Goal: Information Seeking & Learning: Find specific page/section

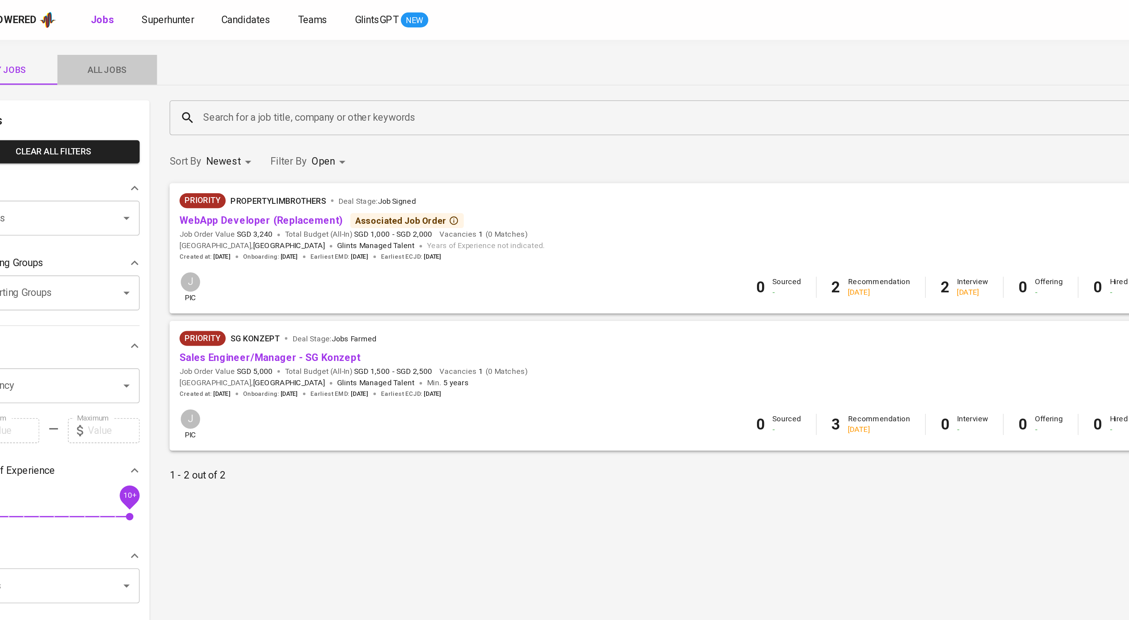
click at [97, 39] on span "All Jobs" at bounding box center [103, 44] width 53 height 10
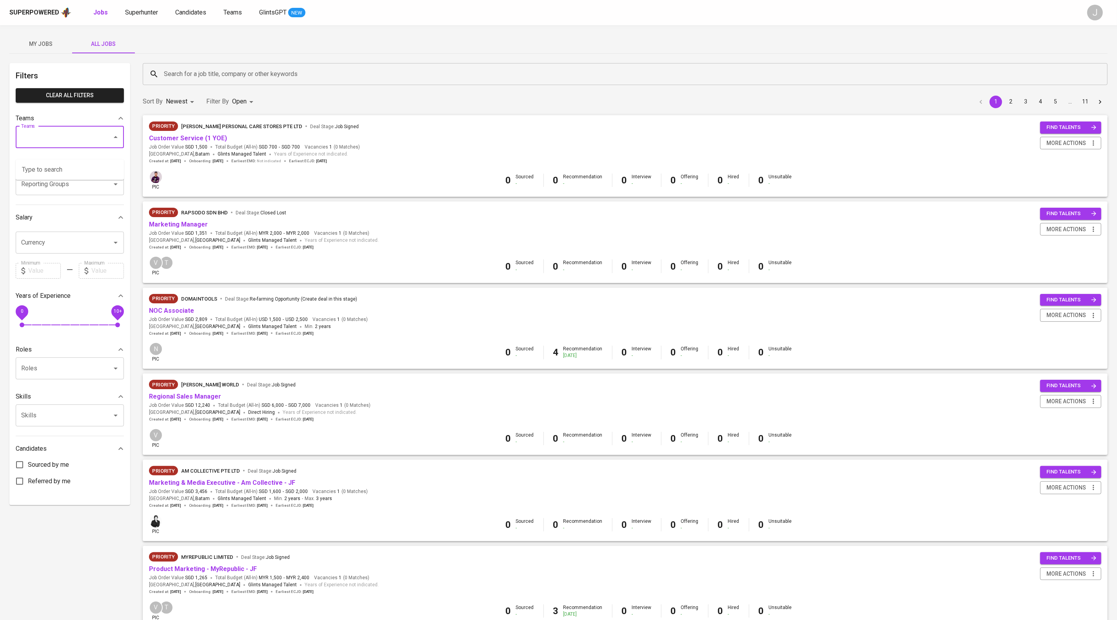
click at [64, 145] on input "Teams" at bounding box center [58, 137] width 79 height 15
click at [45, 174] on li "Pod Annisa" at bounding box center [70, 170] width 108 height 14
type input "annisa"
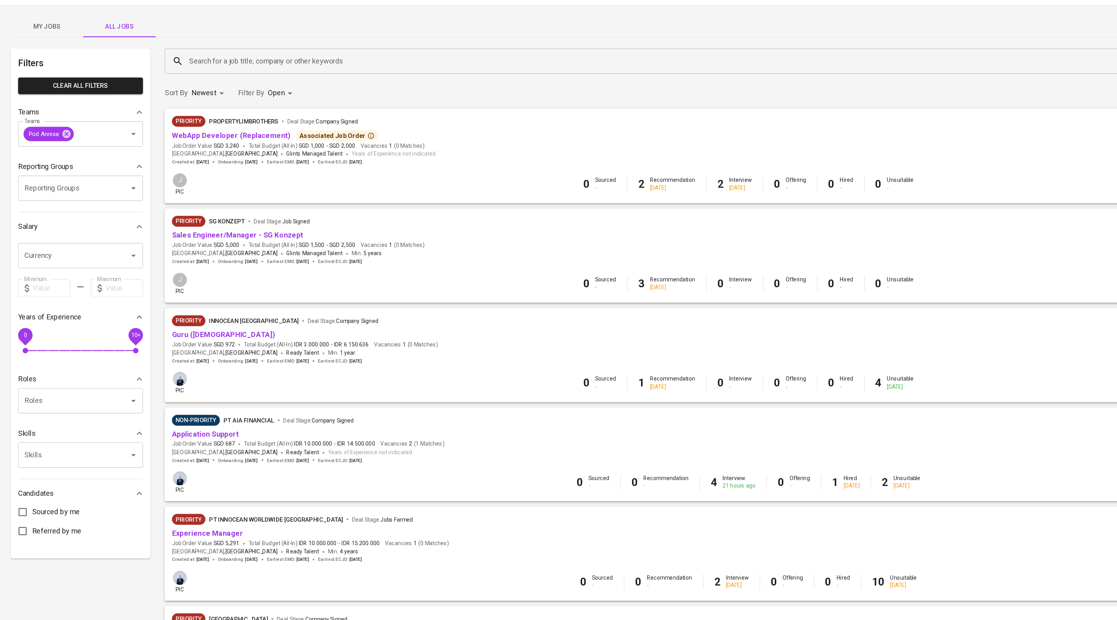
click at [261, 103] on body "Superpowered Jobs Superhunter Candidates Teams GlintsGPT NEW J My Jobs All Jobs…" at bounding box center [558, 340] width 1117 height 680
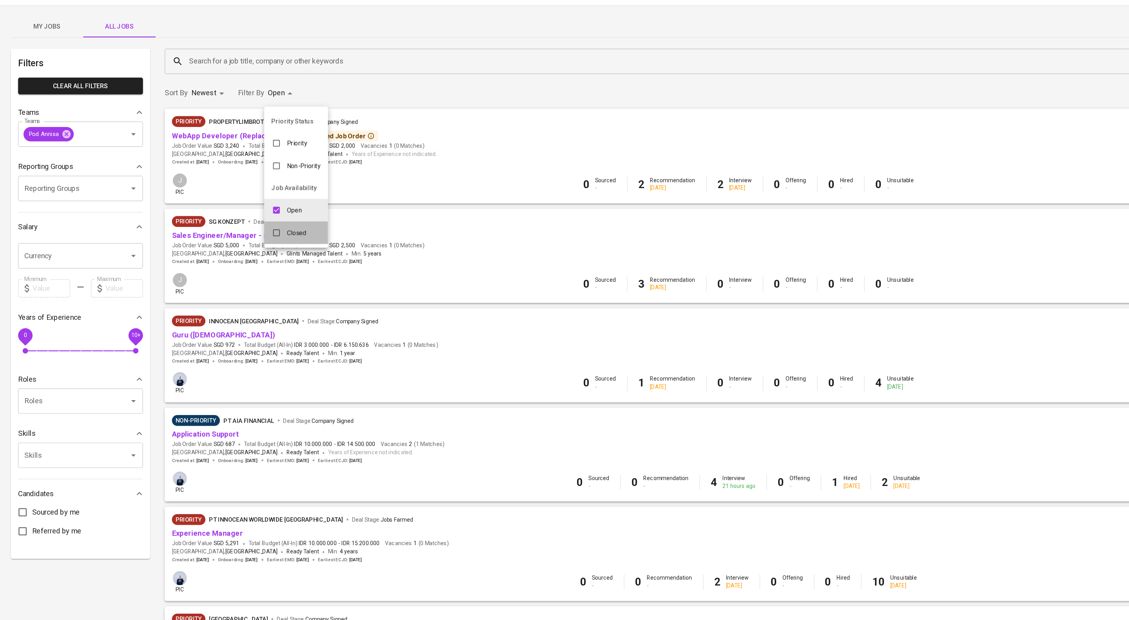
click at [253, 224] on p "Closed" at bounding box center [257, 223] width 17 height 8
type input "OPEN,CLOSE"
checkbox input "true"
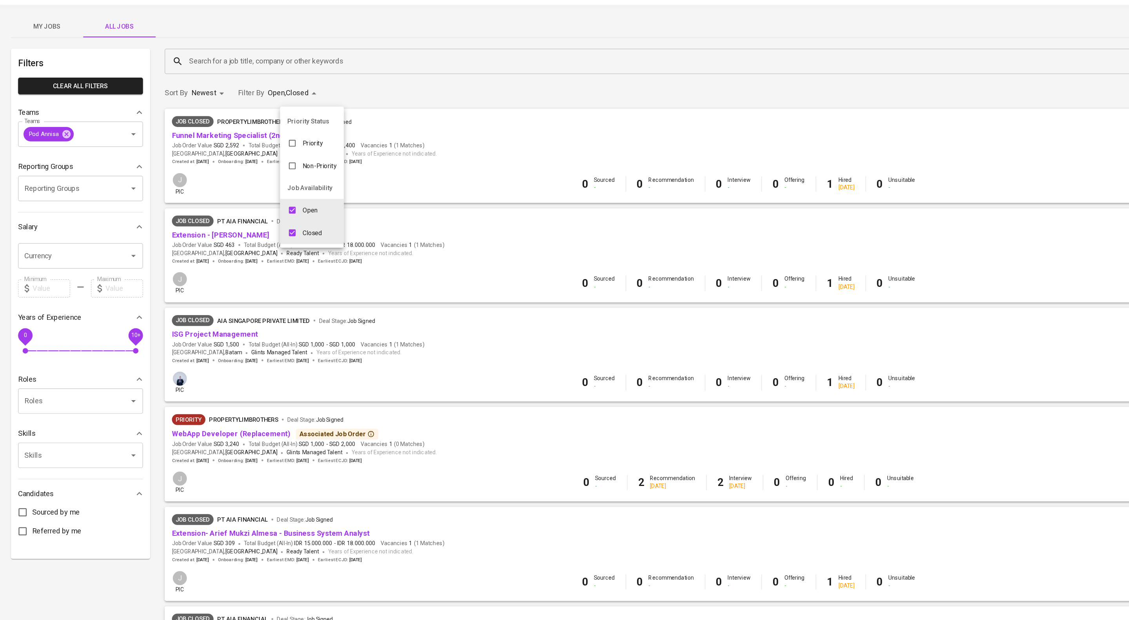
click at [286, 78] on div at bounding box center [564, 310] width 1129 height 620
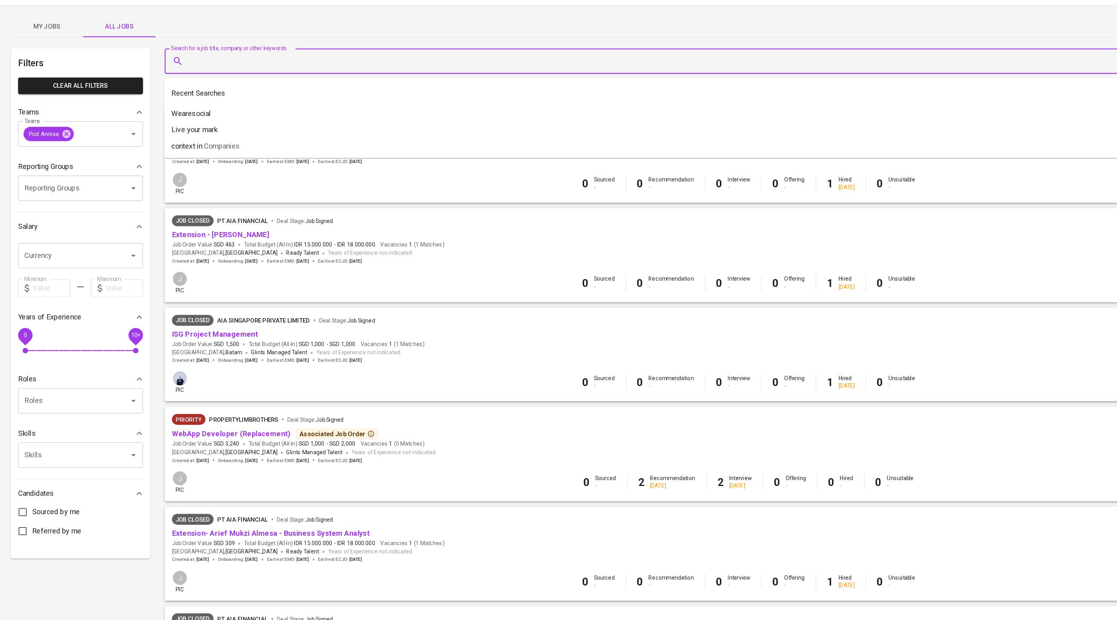
click at [286, 78] on input "Search for a job title, company or other keywords" at bounding box center [627, 74] width 930 height 15
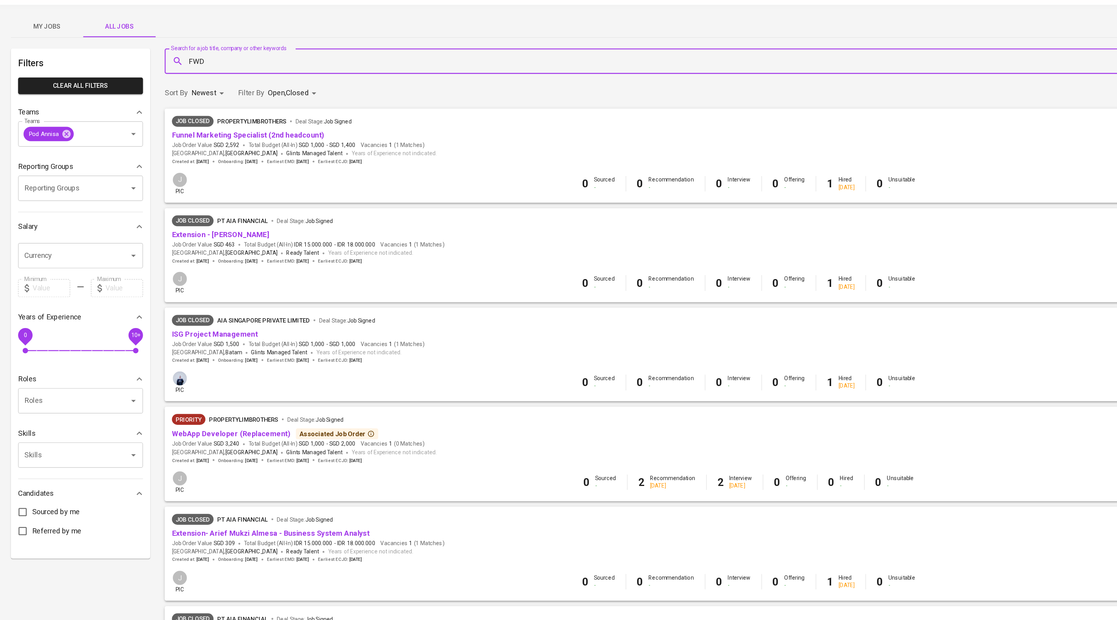
type input "FWD"
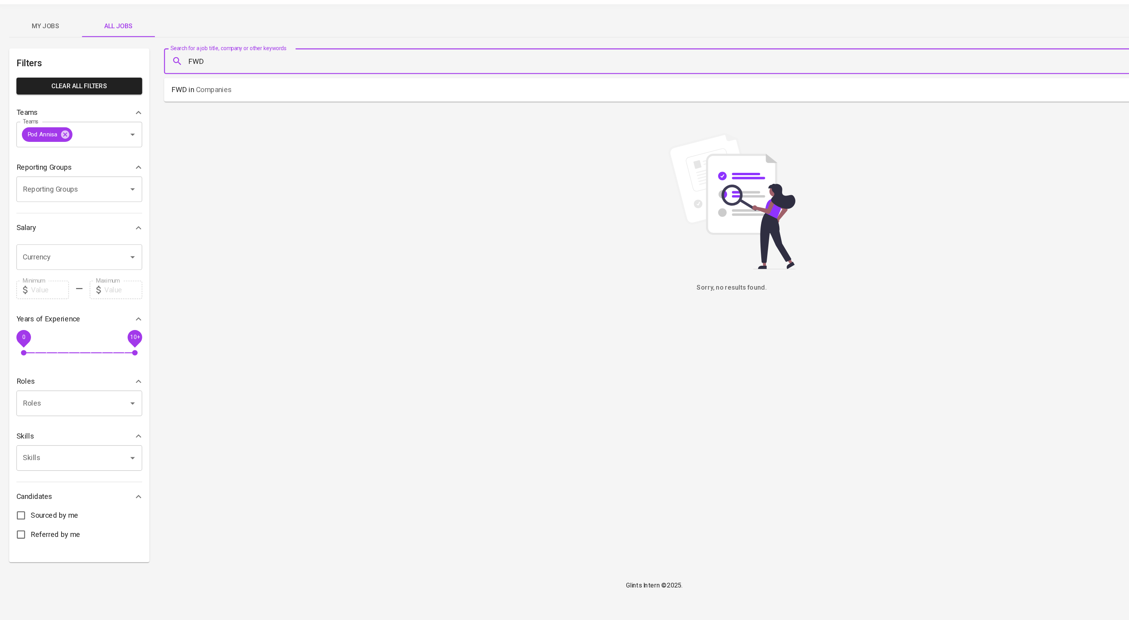
drag, startPoint x: 199, startPoint y: 75, endPoint x: 137, endPoint y: 72, distance: 61.6
click at [137, 72] on div "Filters Clear All filters Teams Teams Pod Annisa Teams Reporting Groups Reporti…" at bounding box center [564, 284] width 1110 height 442
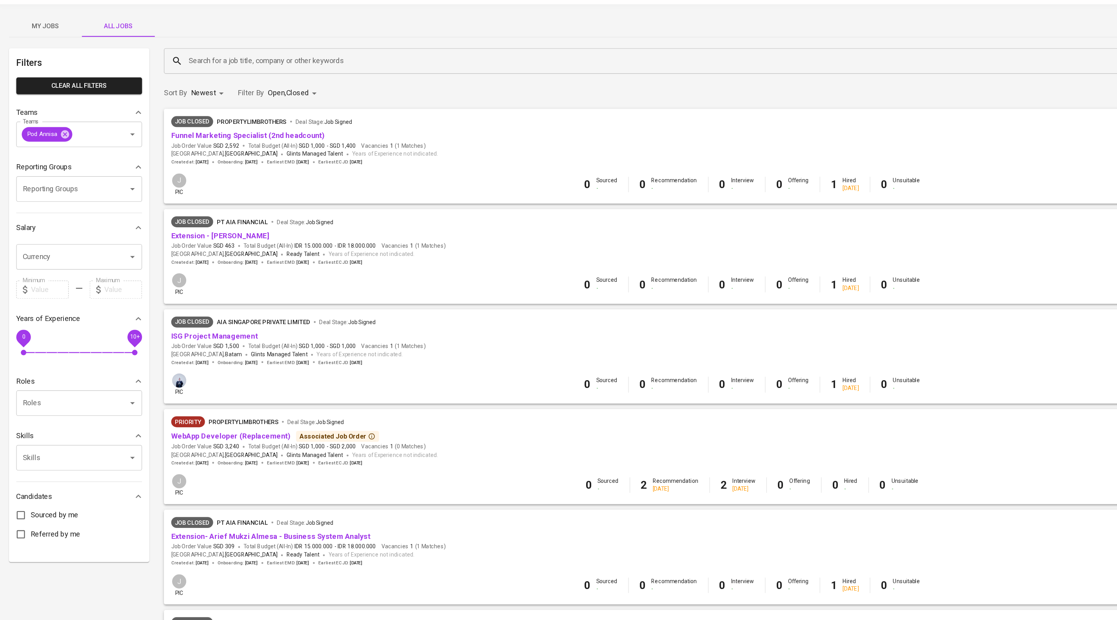
click at [233, 54] on div "My Jobs All Jobs Filters Clear All filters Teams Teams Pod Annisa Teams Reporti…" at bounding box center [558, 514] width 1117 height 979
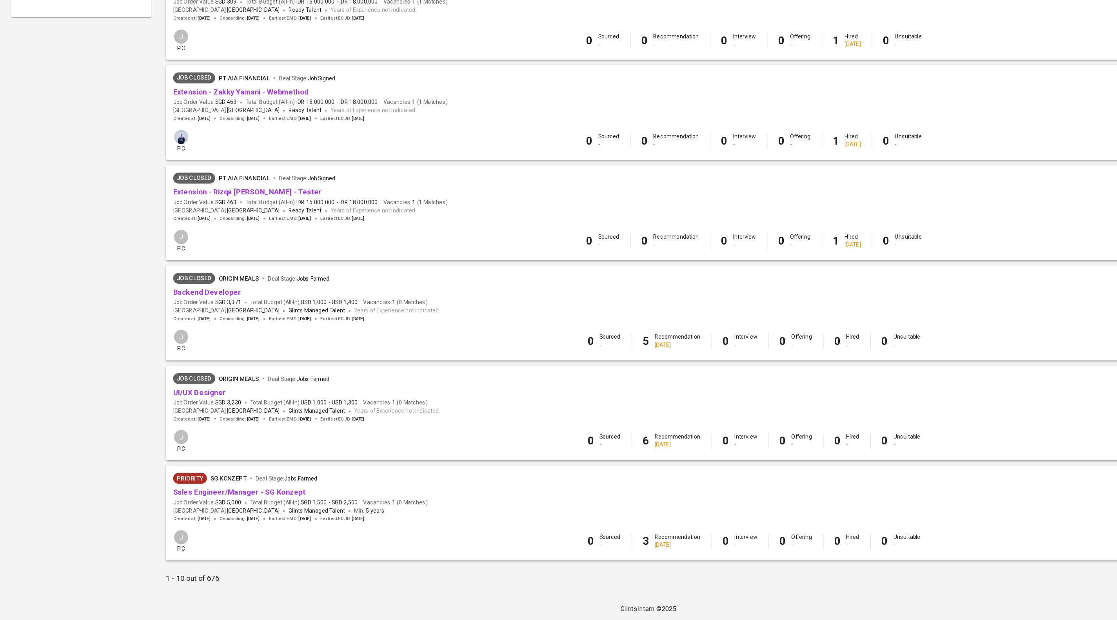
scroll to position [532, 0]
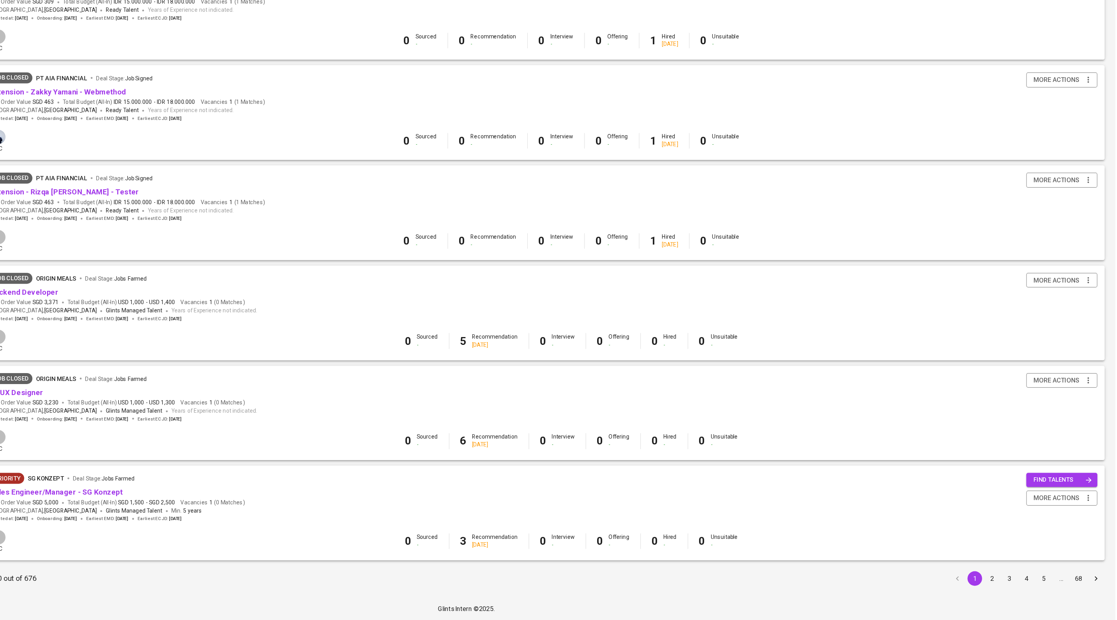
click at [1009, 584] on button "2" at bounding box center [1011, 584] width 13 height 13
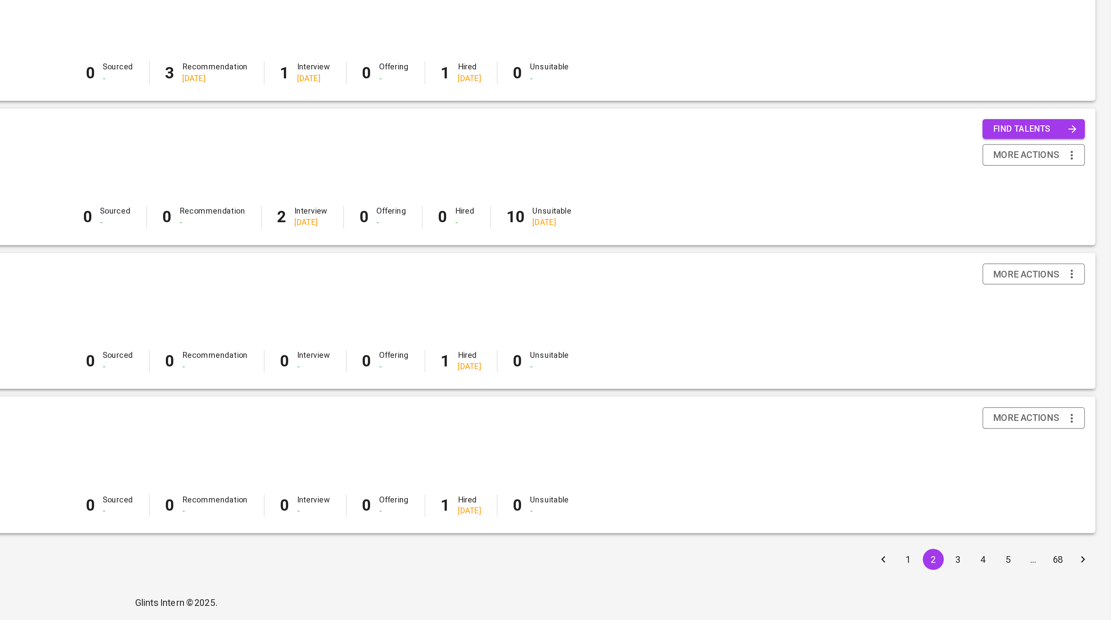
scroll to position [531, 0]
click at [1028, 582] on button "3" at bounding box center [1025, 584] width 13 height 13
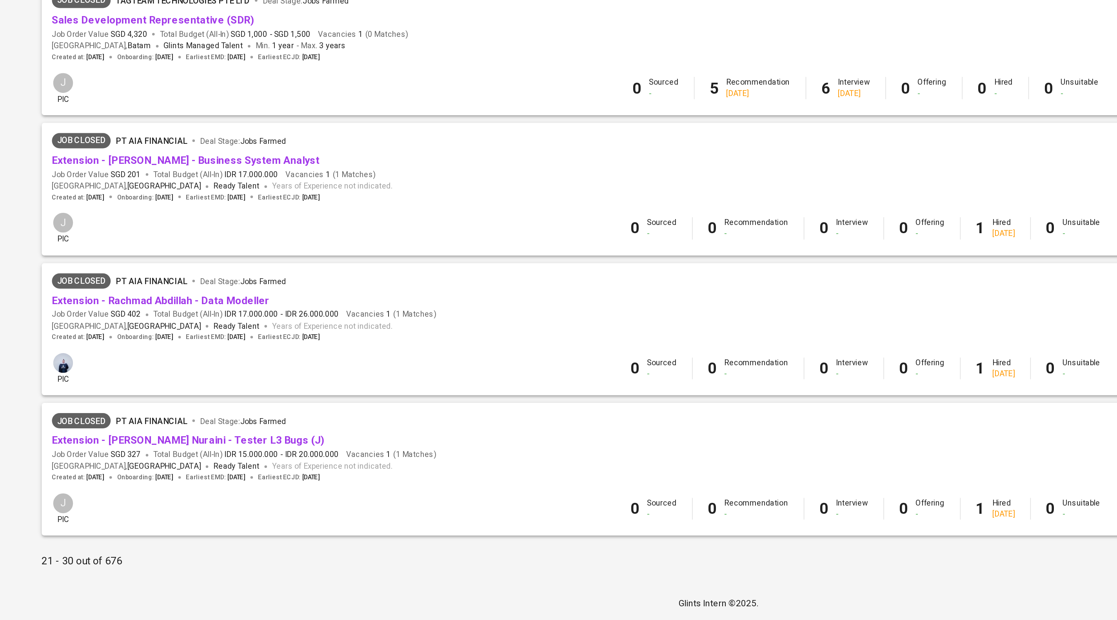
scroll to position [531, 0]
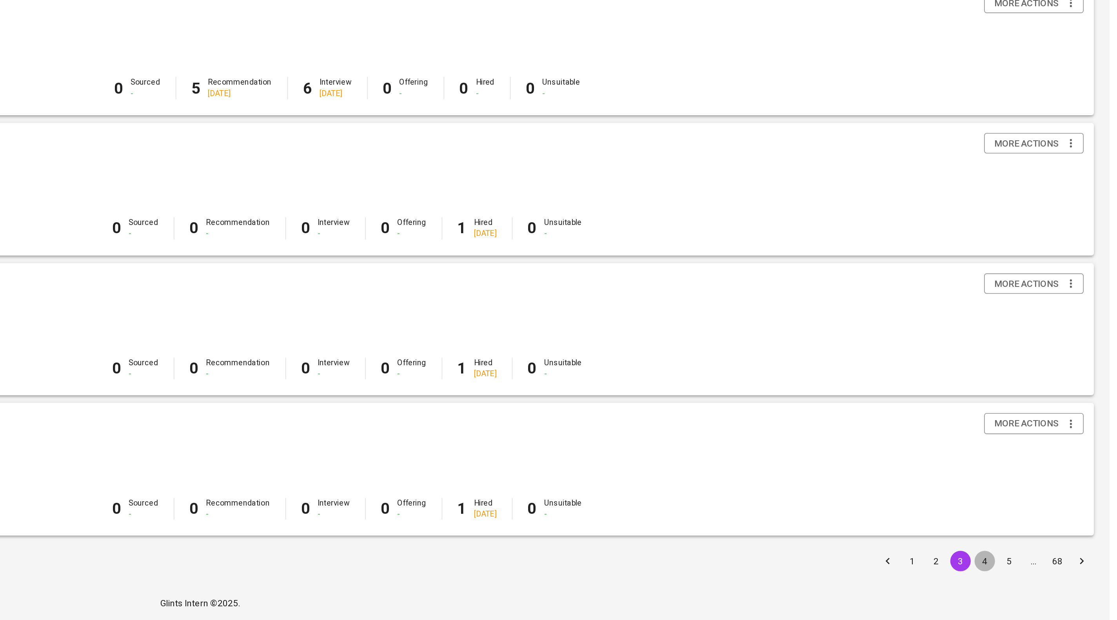
click at [1037, 581] on button "4" at bounding box center [1040, 584] width 13 height 13
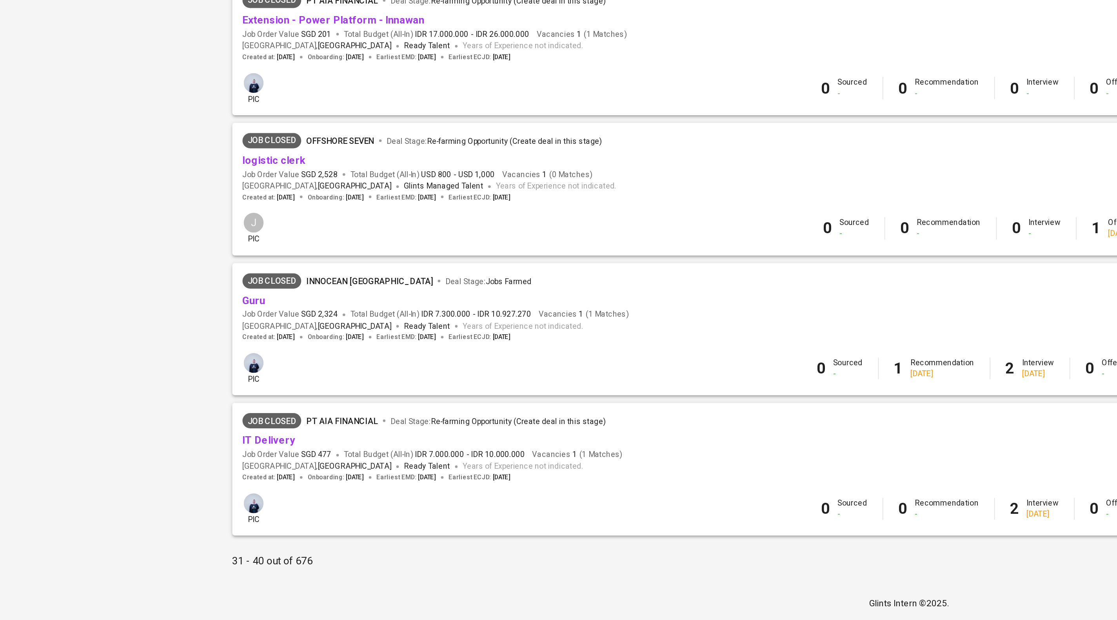
scroll to position [531, 0]
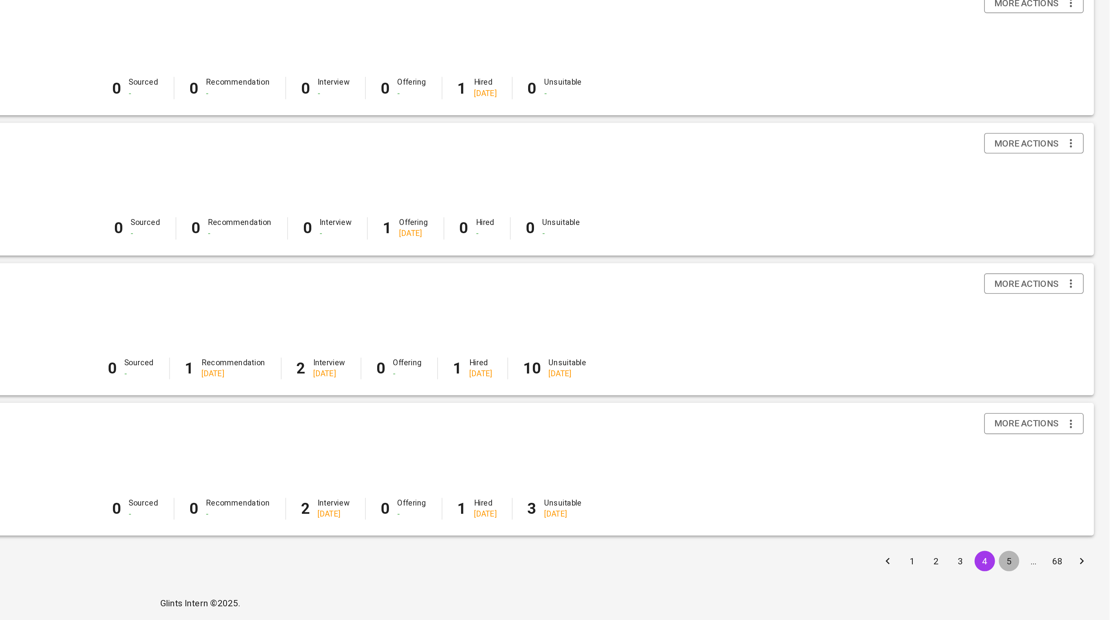
click at [1054, 583] on button "5" at bounding box center [1055, 584] width 13 height 13
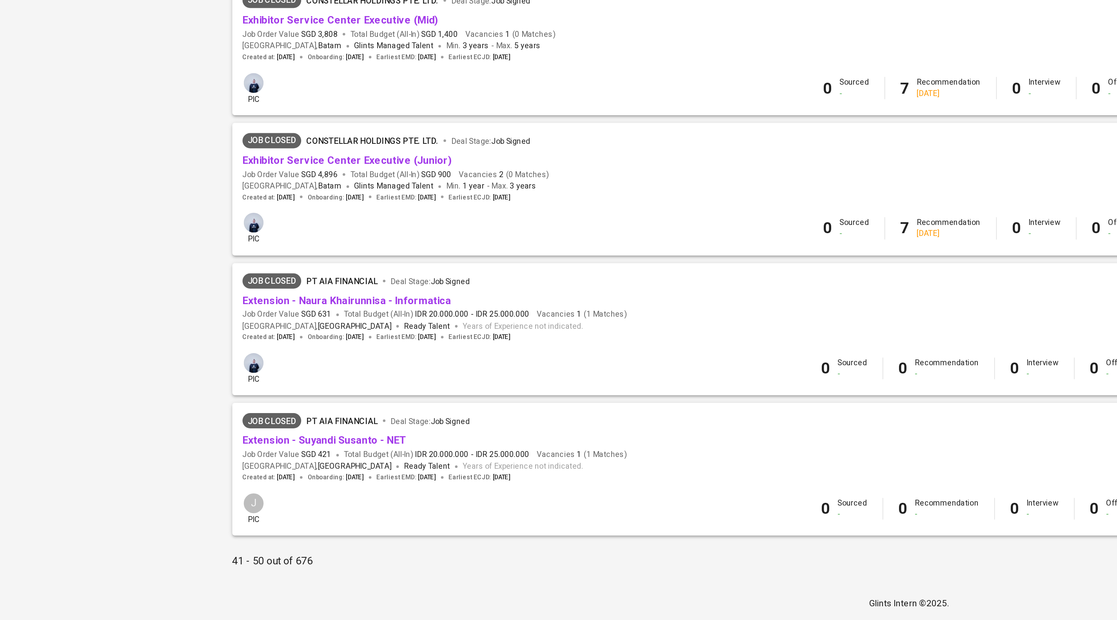
scroll to position [531, 0]
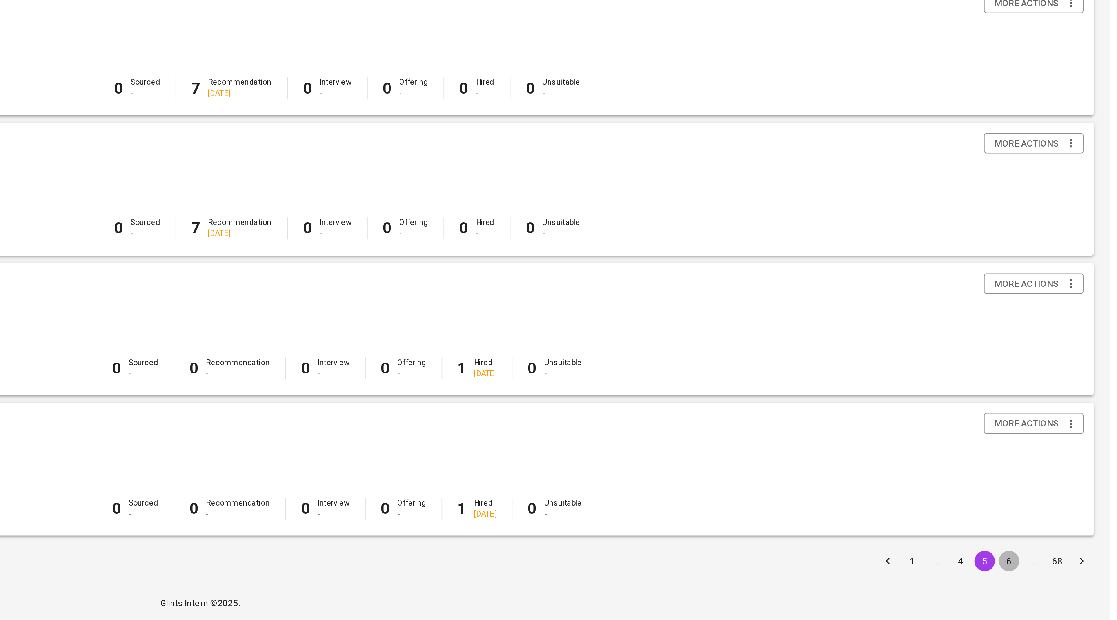
click at [1056, 581] on button "6" at bounding box center [1055, 584] width 13 height 13
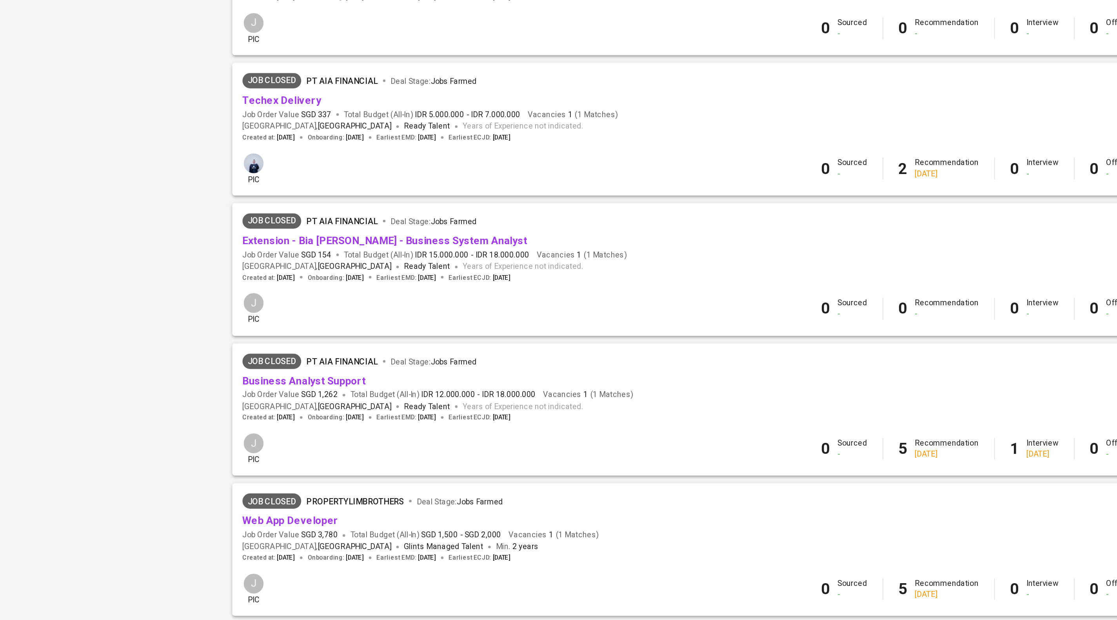
scroll to position [526, 0]
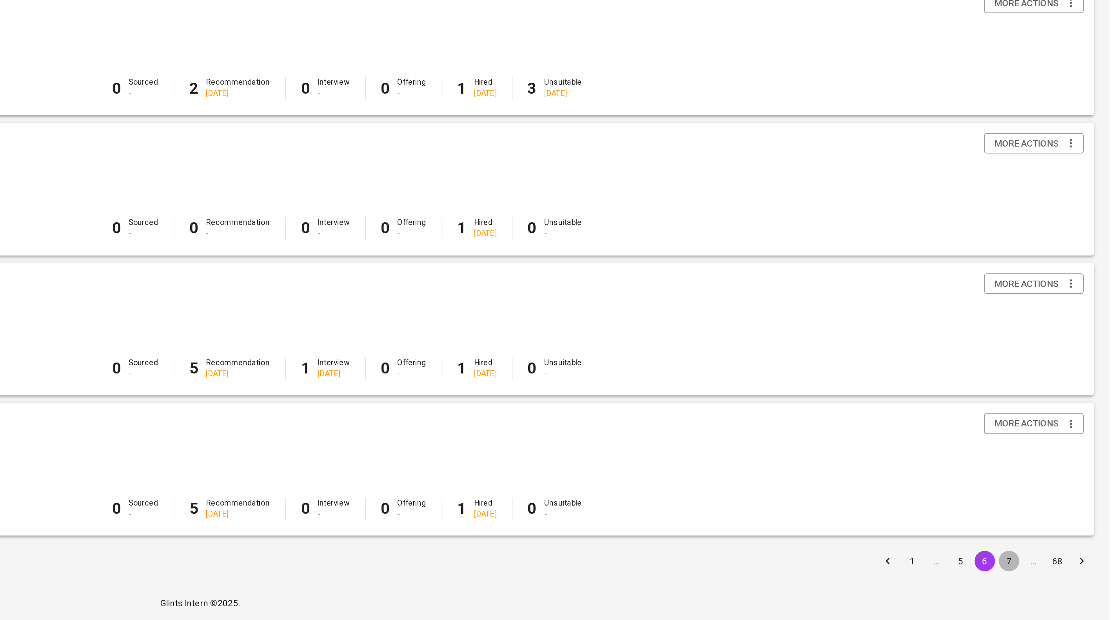
click at [1054, 589] on button "7" at bounding box center [1055, 584] width 13 height 13
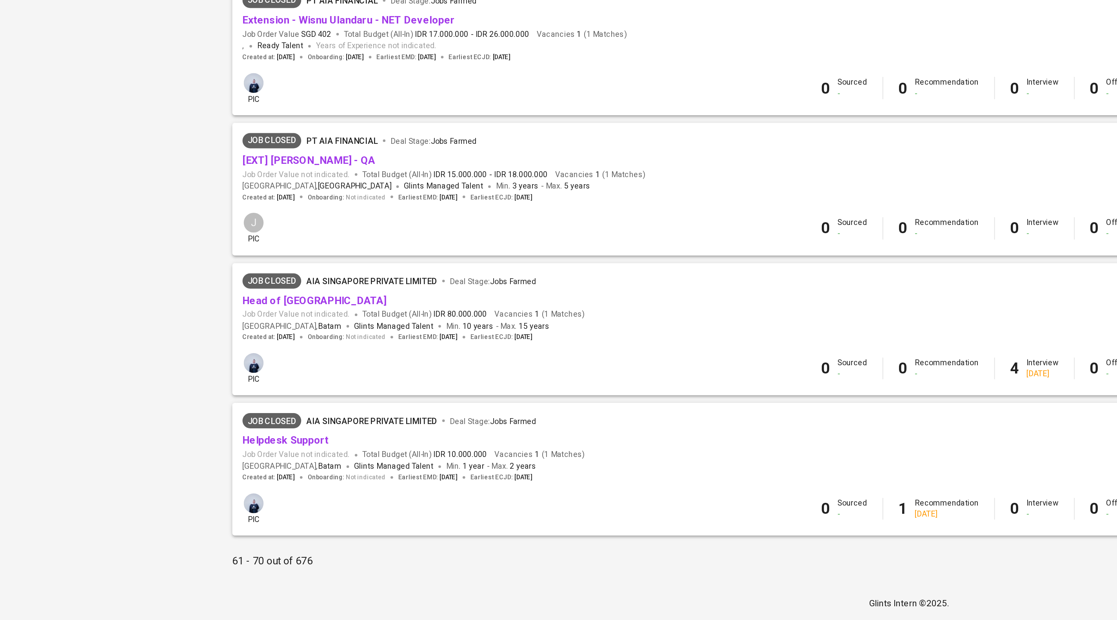
scroll to position [531, 0]
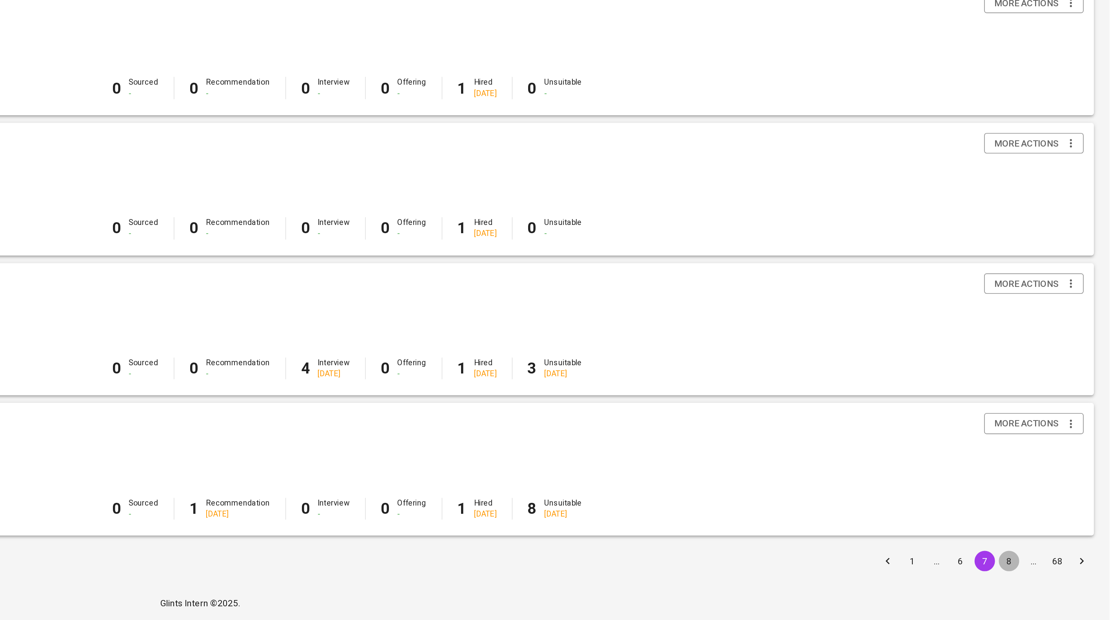
click at [1053, 581] on button "8" at bounding box center [1055, 584] width 13 height 13
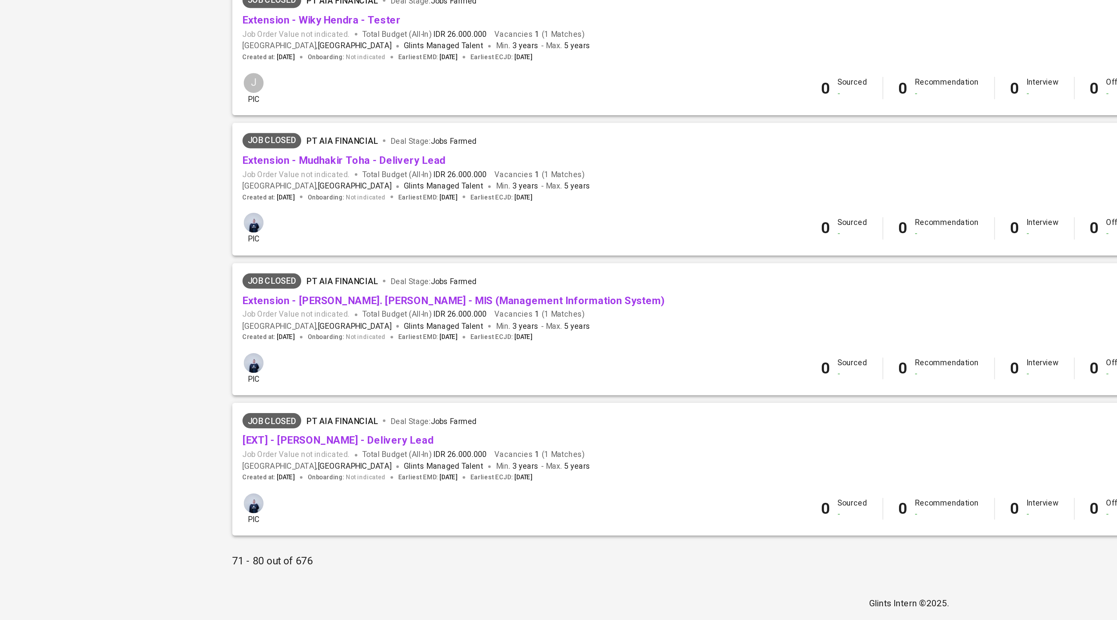
scroll to position [527, 0]
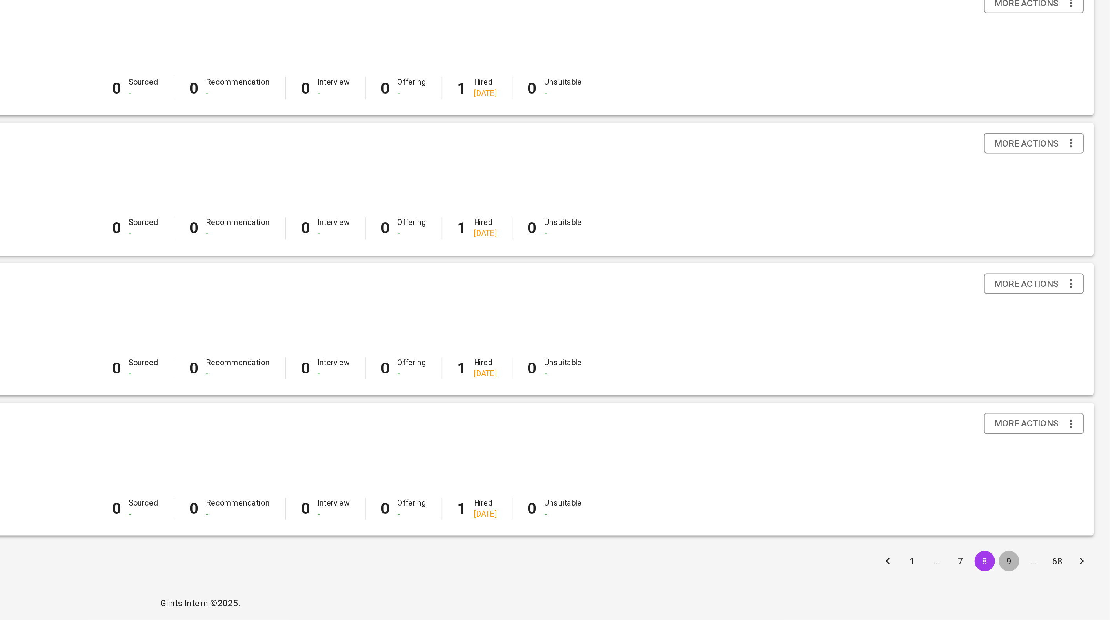
click at [1054, 583] on button "9" at bounding box center [1055, 584] width 13 height 13
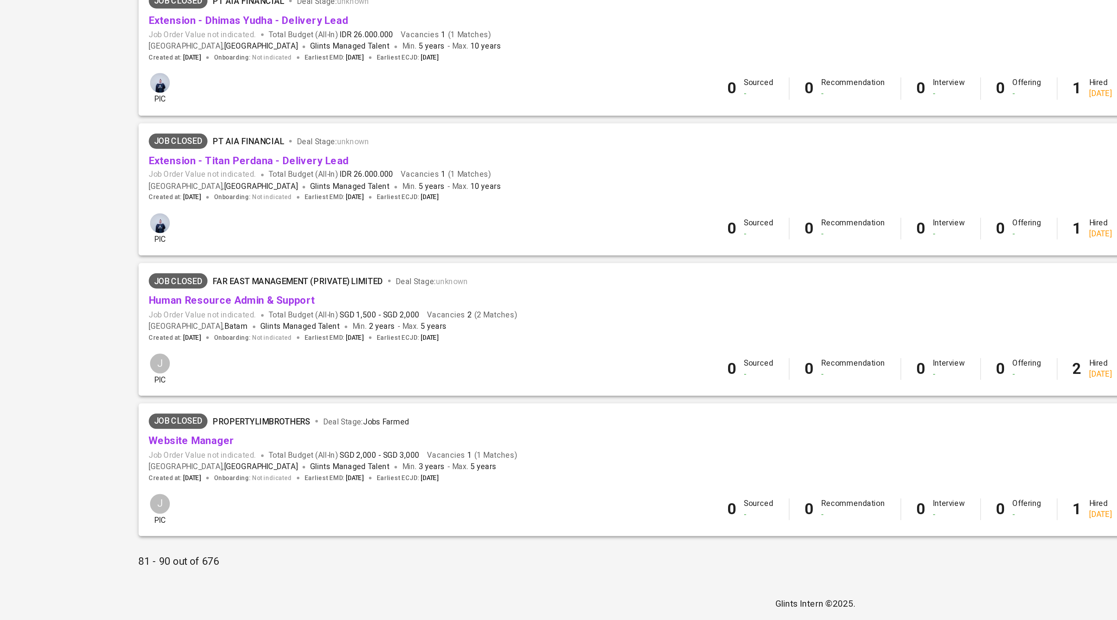
scroll to position [525, 0]
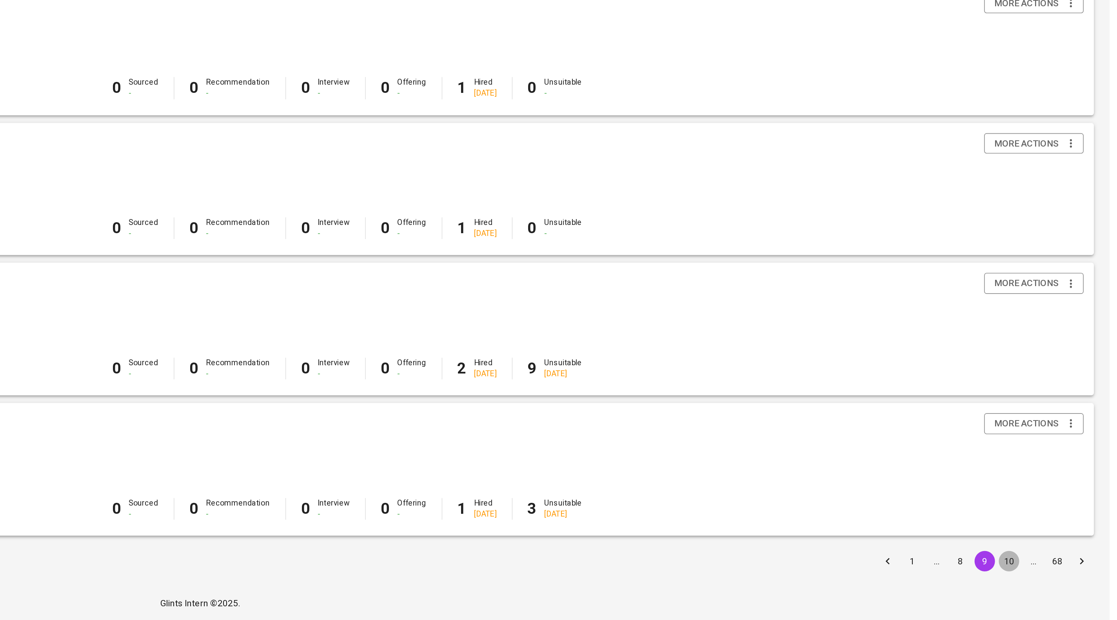
click at [1053, 581] on button "10" at bounding box center [1055, 584] width 13 height 13
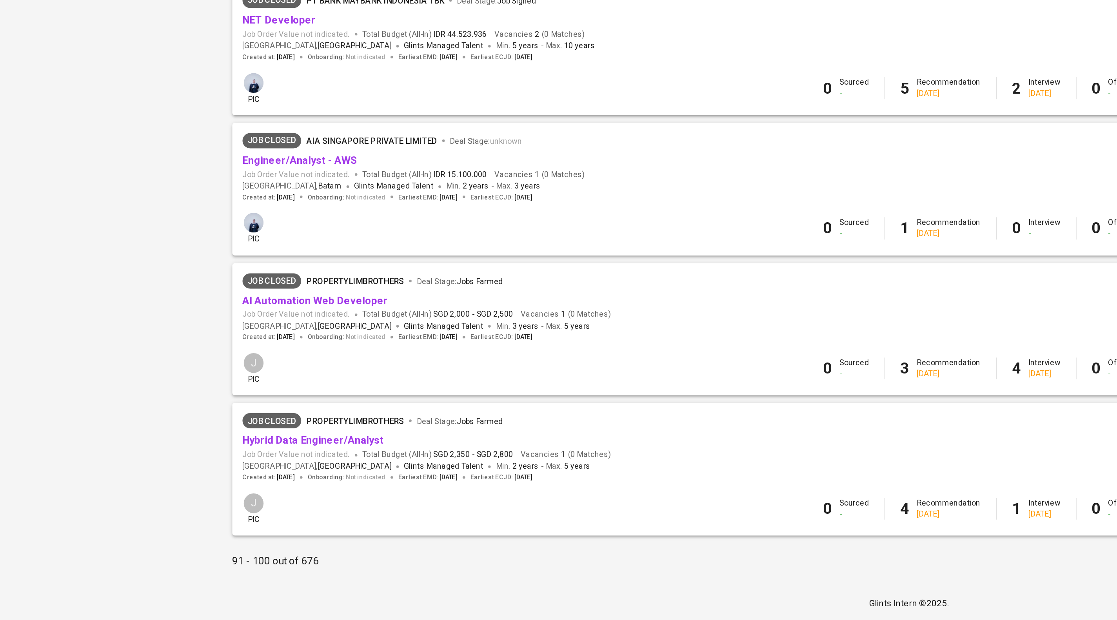
scroll to position [530, 0]
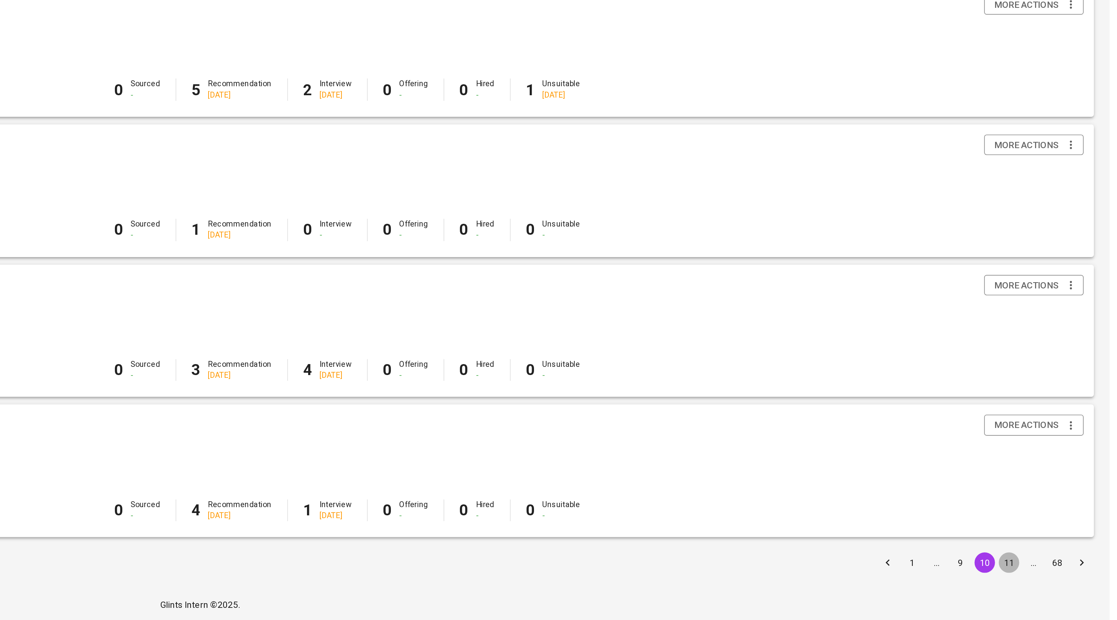
click at [1056, 583] on button "11" at bounding box center [1055, 584] width 13 height 13
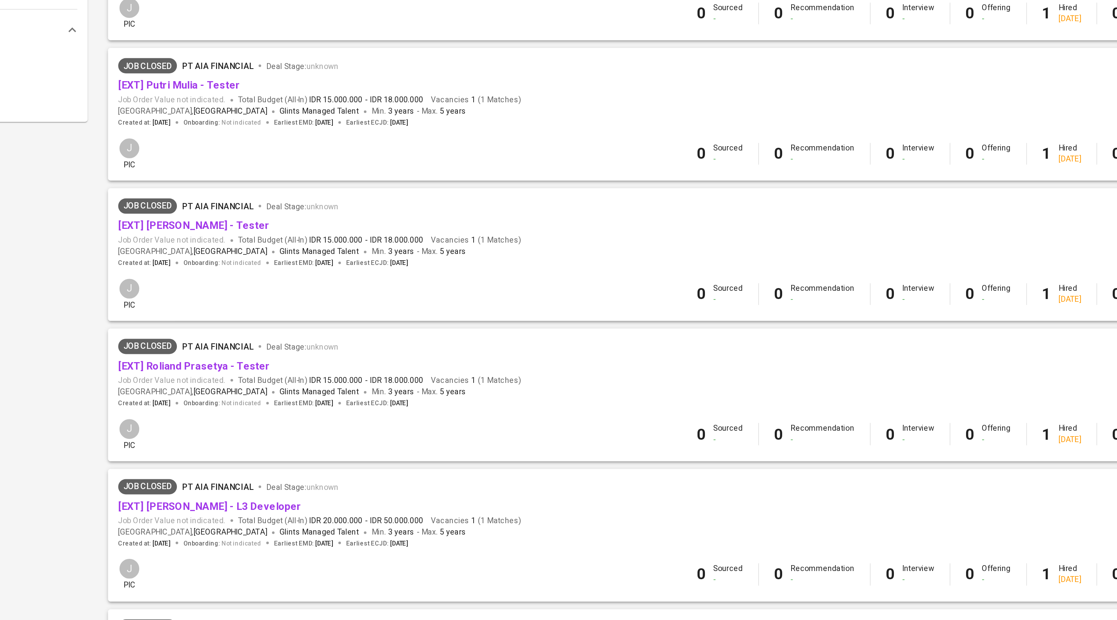
scroll to position [531, 0]
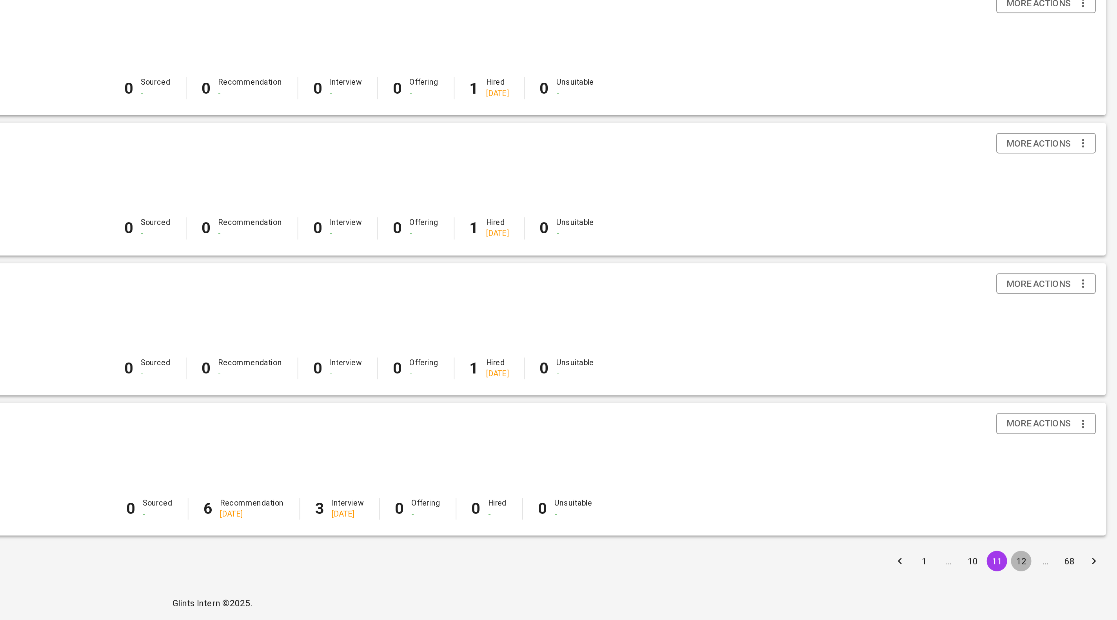
click at [1059, 580] on button "12" at bounding box center [1055, 584] width 13 height 13
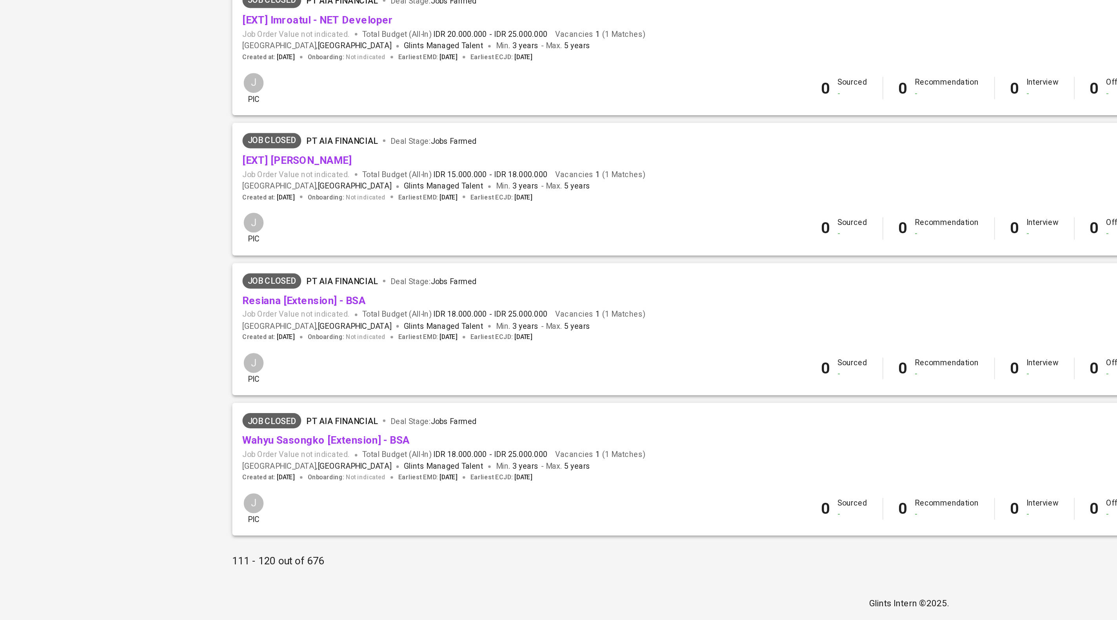
scroll to position [531, 0]
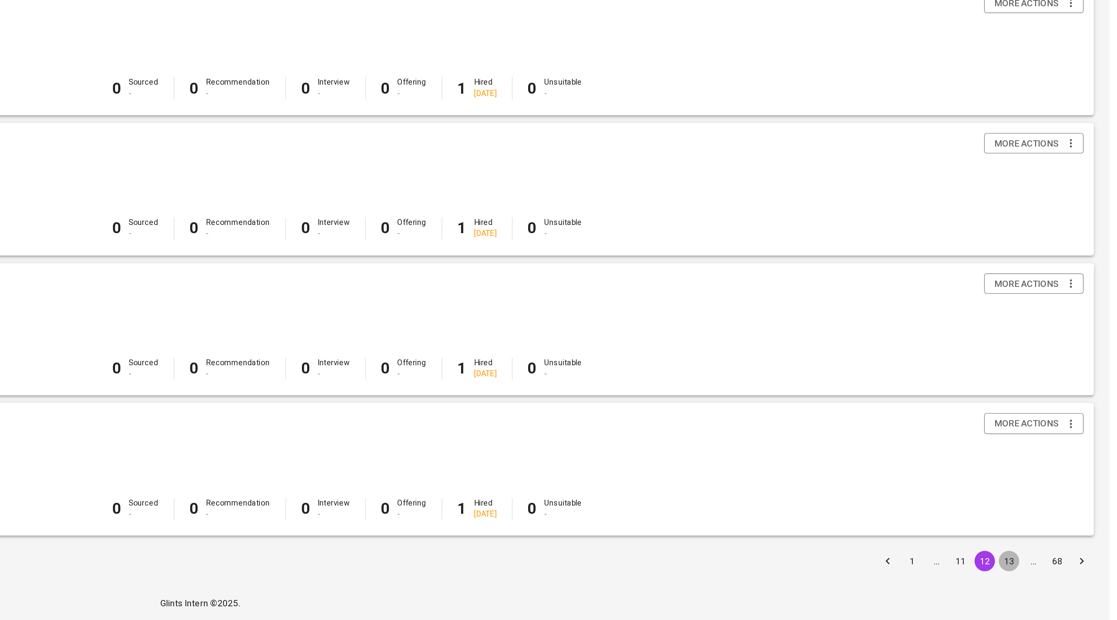
click at [1056, 580] on button "13" at bounding box center [1055, 584] width 13 height 13
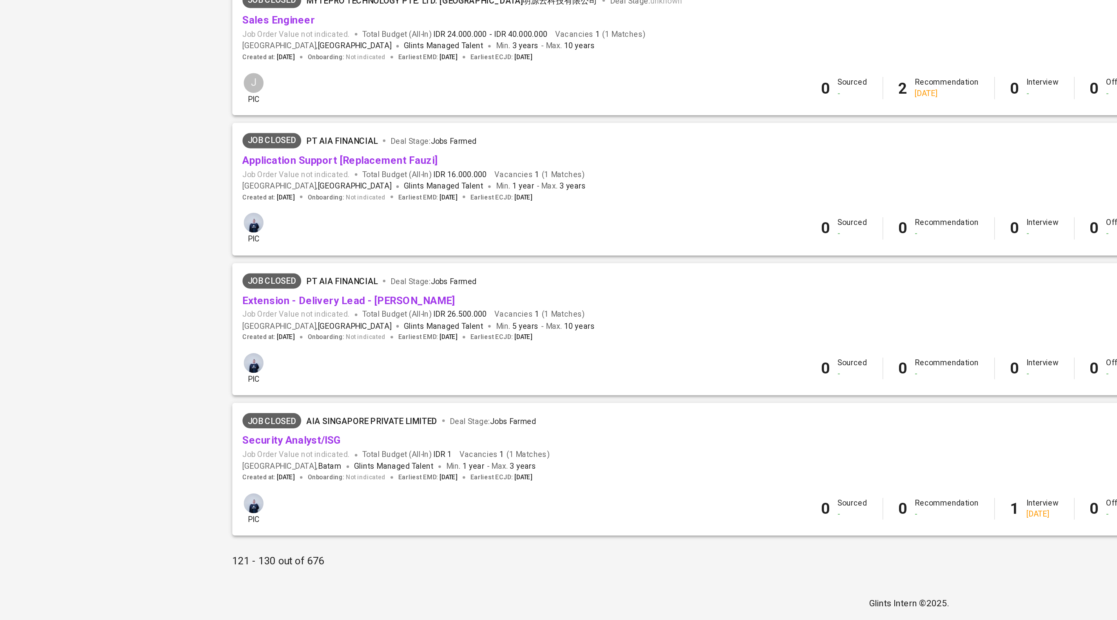
scroll to position [531, 0]
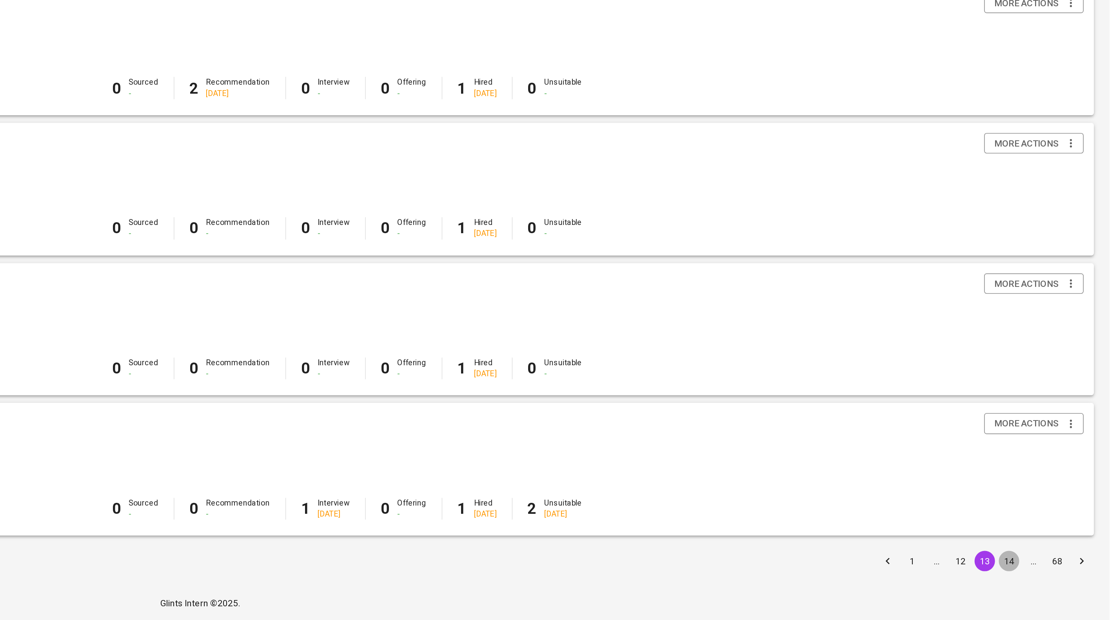
click at [1056, 580] on button "14" at bounding box center [1055, 584] width 13 height 13
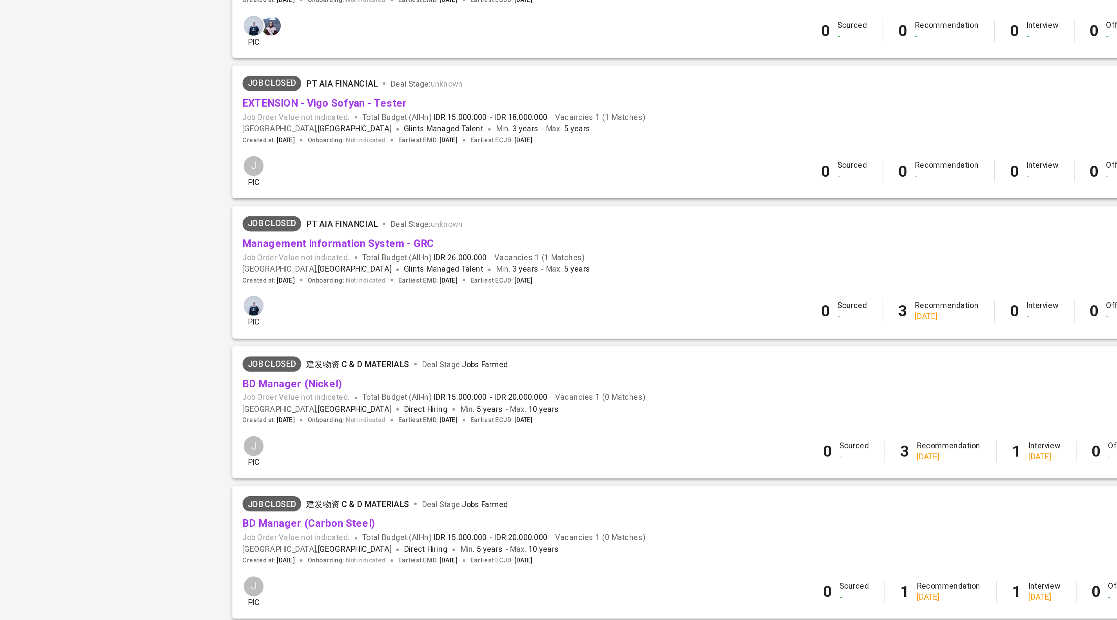
scroll to position [531, 0]
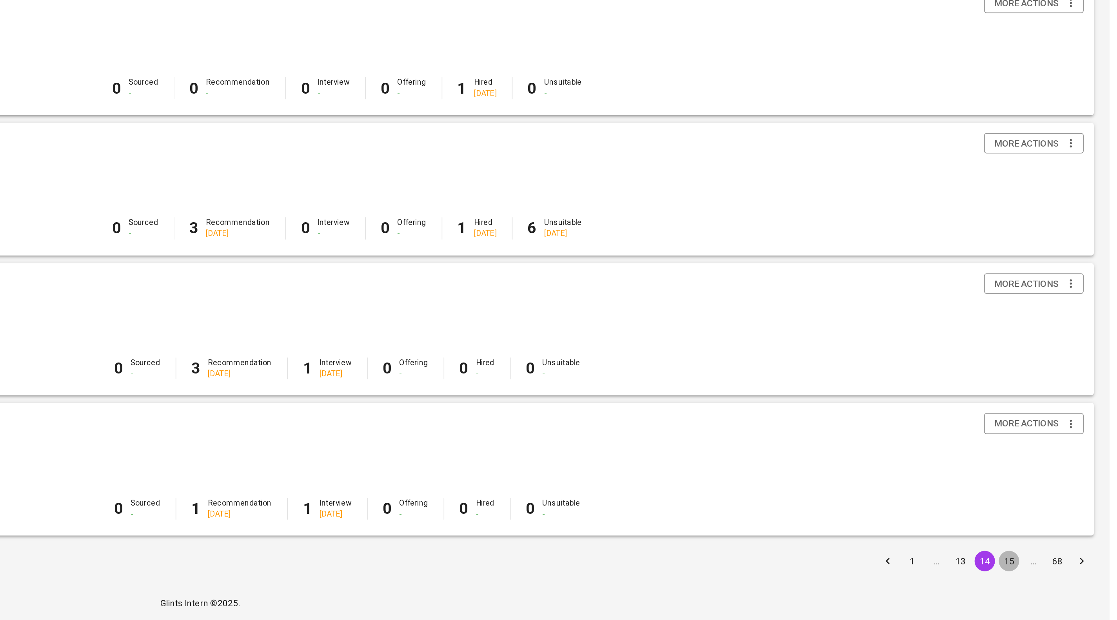
click at [1056, 579] on button "15" at bounding box center [1055, 584] width 13 height 13
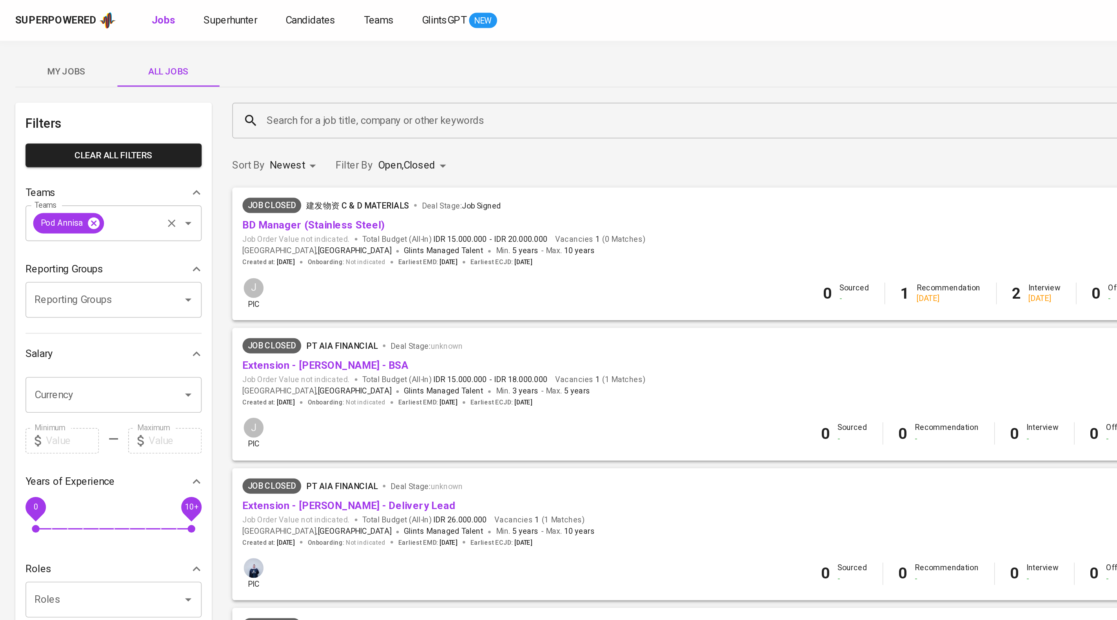
click at [61, 140] on icon at bounding box center [57, 136] width 7 height 7
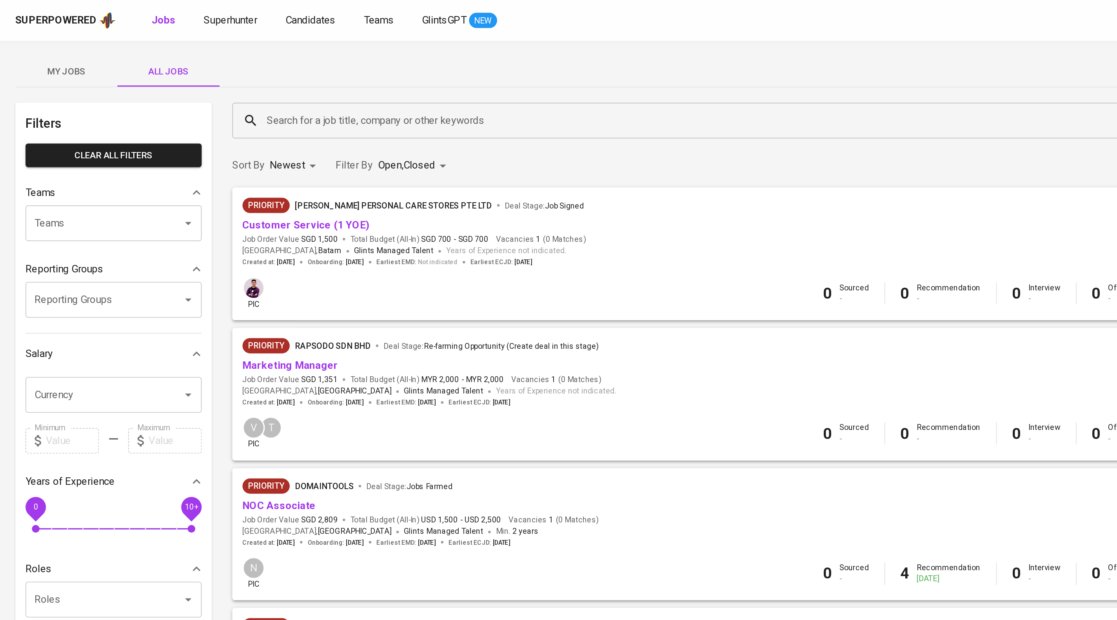
click at [221, 76] on input "Search for a job title, company or other keywords" at bounding box center [627, 74] width 930 height 15
click at [323, 39] on div "My Jobs All Jobs" at bounding box center [558, 44] width 1098 height 19
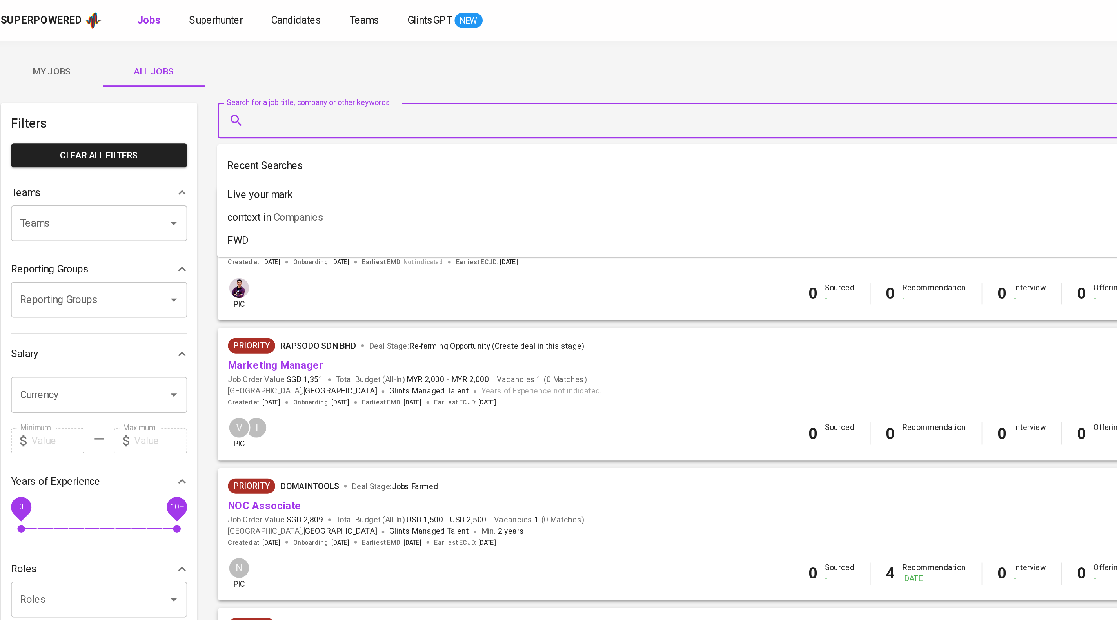
click at [308, 70] on input "Search for a job title, company or other keywords" at bounding box center [627, 74] width 930 height 15
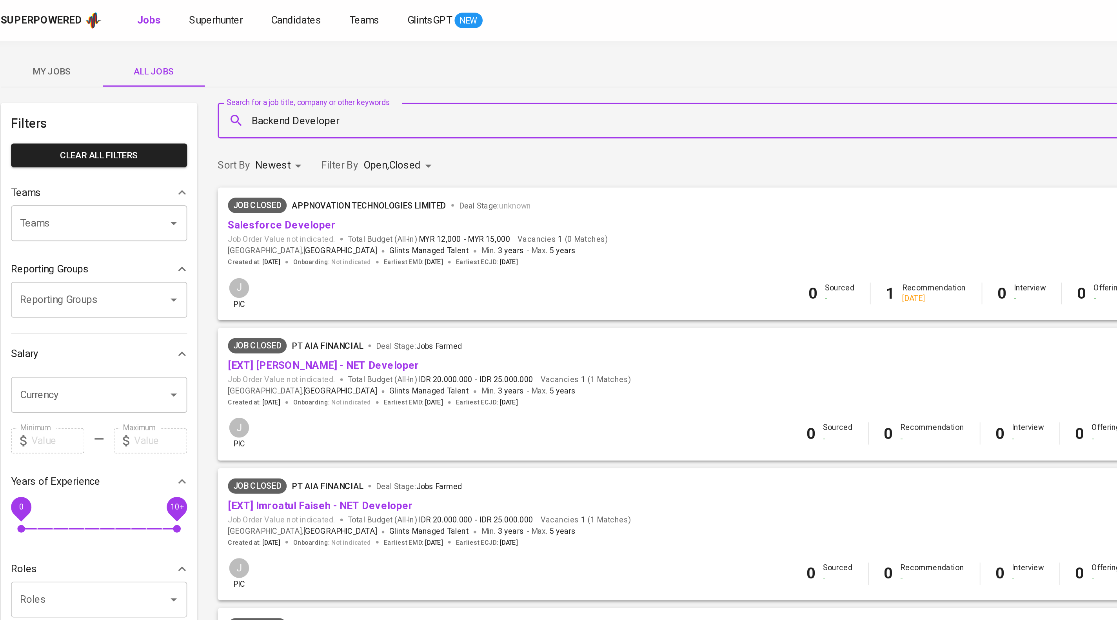
type input "Backend Developer"
click at [59, 143] on input "Teams" at bounding box center [58, 137] width 79 height 15
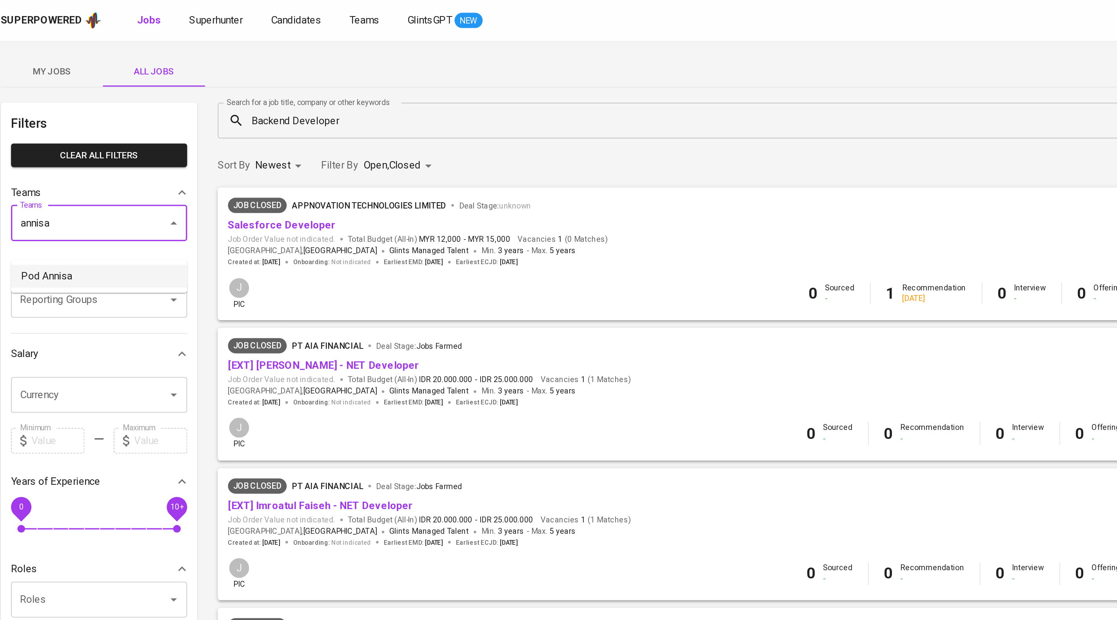
click at [81, 165] on li "Pod Annisa" at bounding box center [70, 170] width 108 height 14
type input "annisa"
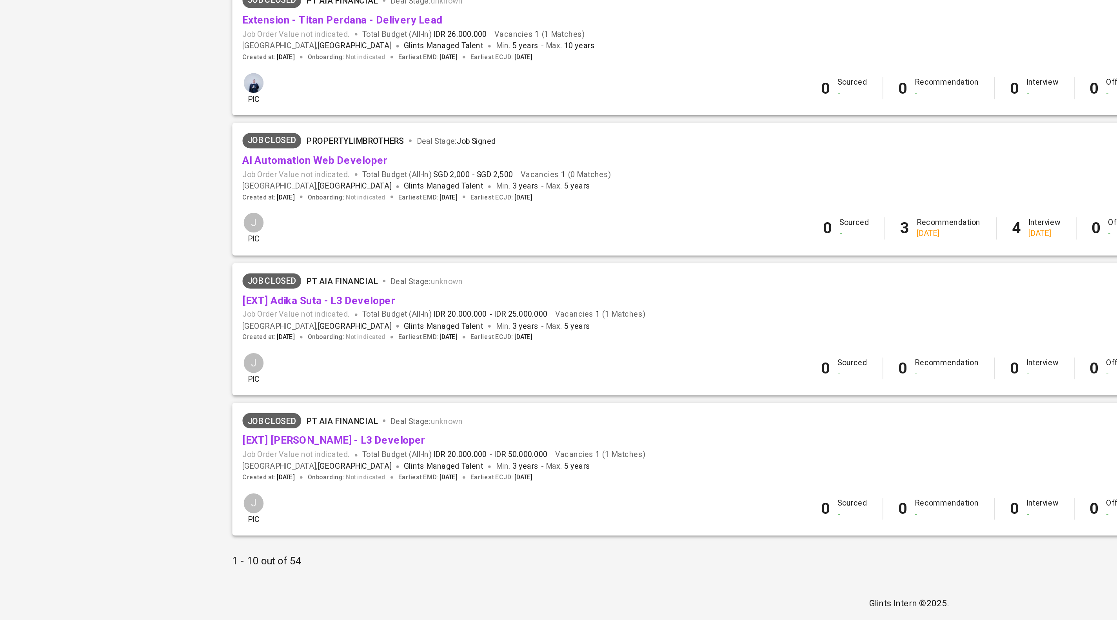
scroll to position [531, 0]
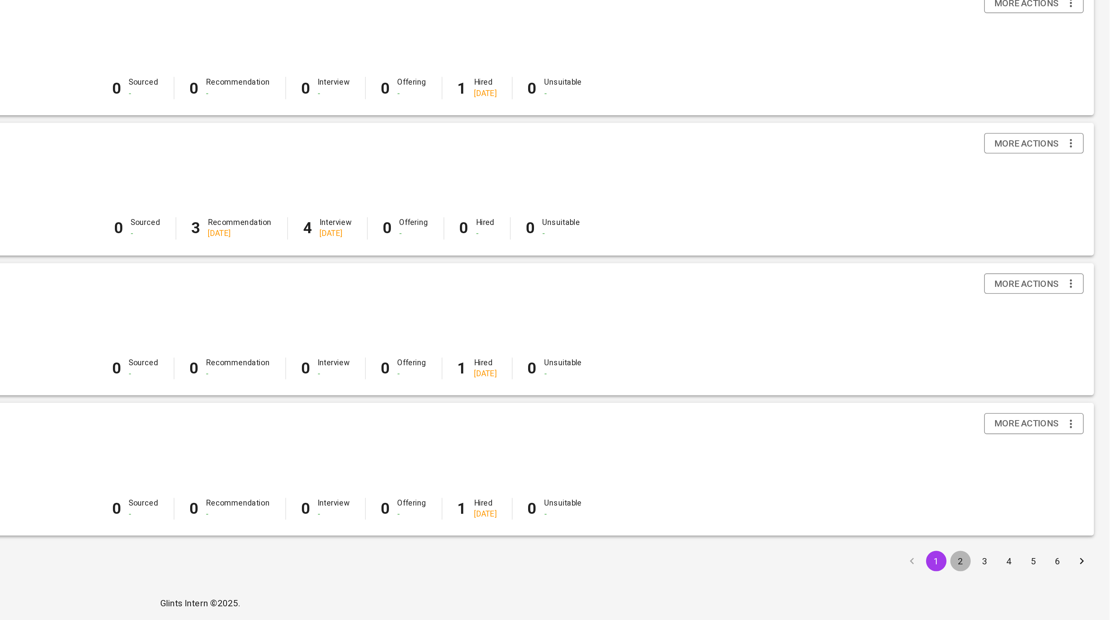
click at [1030, 578] on button "2" at bounding box center [1025, 584] width 13 height 13
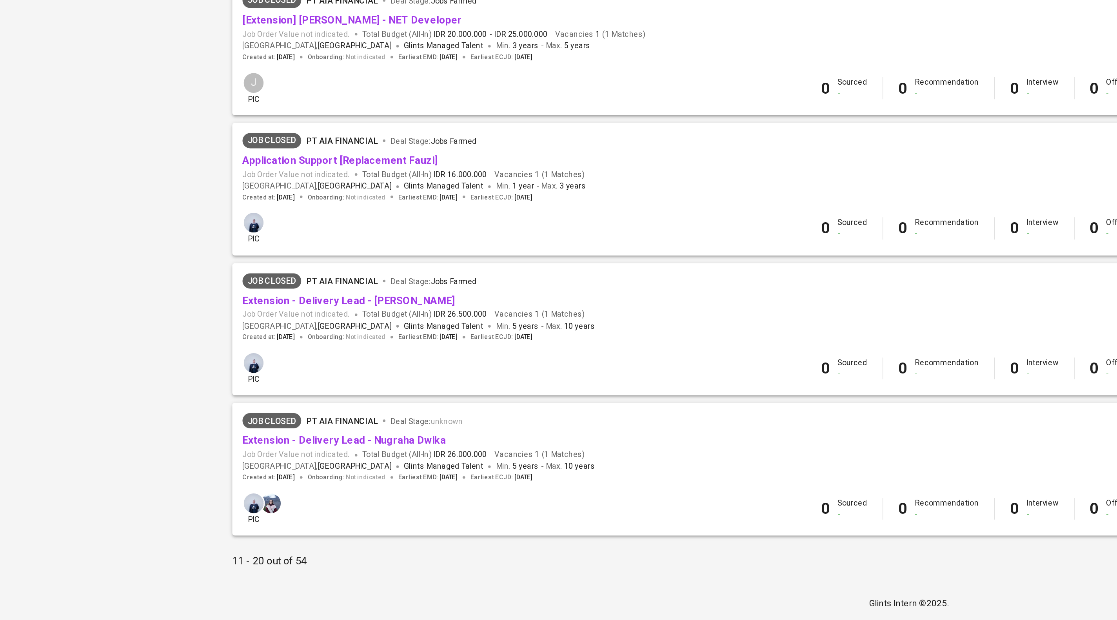
scroll to position [509, 0]
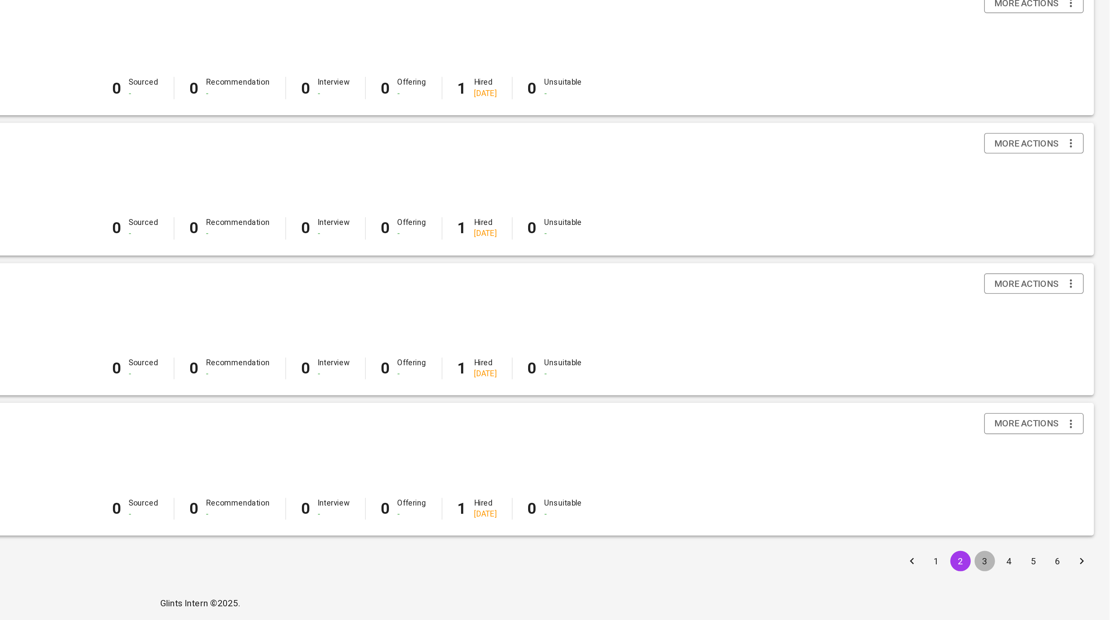
click at [1043, 591] on button "3" at bounding box center [1040, 584] width 13 height 13
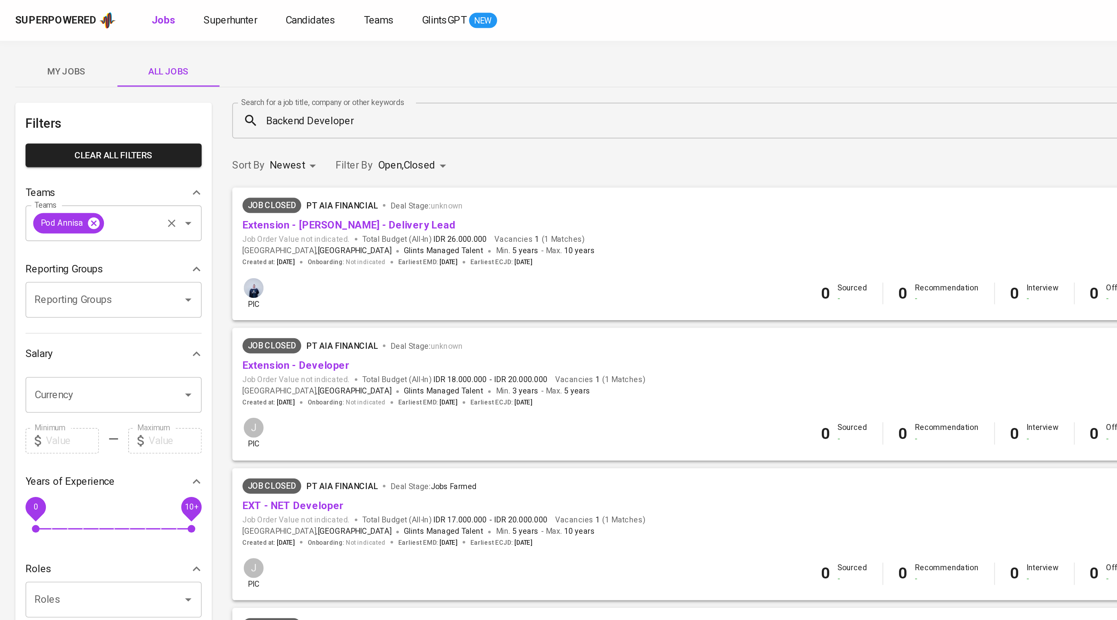
click at [62, 142] on icon at bounding box center [57, 137] width 9 height 9
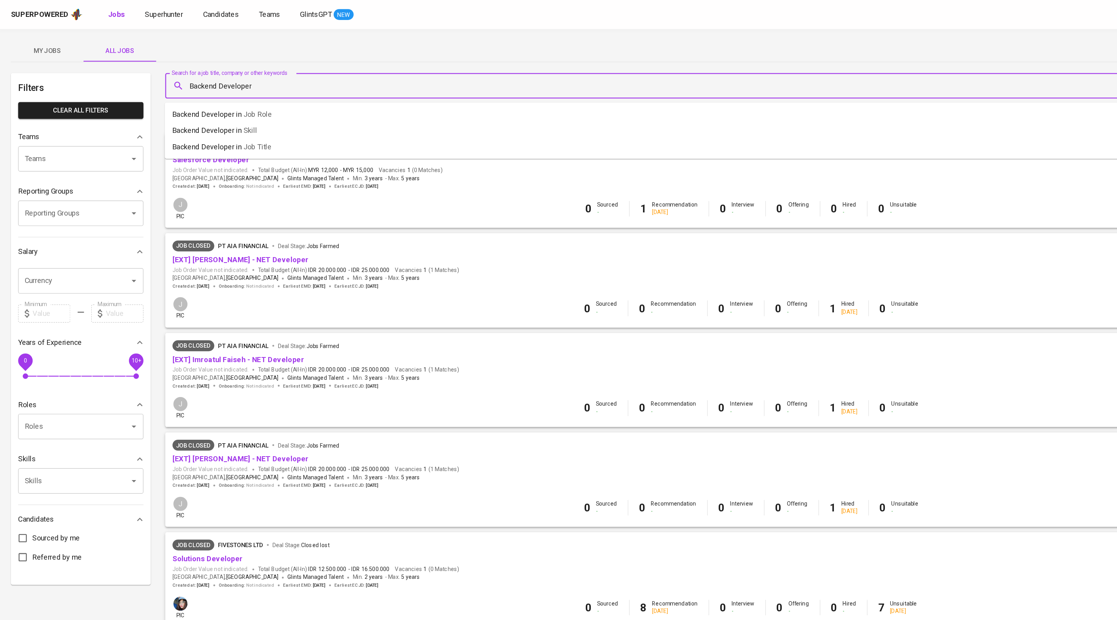
drag, startPoint x: 221, startPoint y: 76, endPoint x: 150, endPoint y: 83, distance: 71.3
click at [150, 83] on div "Backend Developer Search for a job title, company or other keywords" at bounding box center [625, 74] width 965 height 22
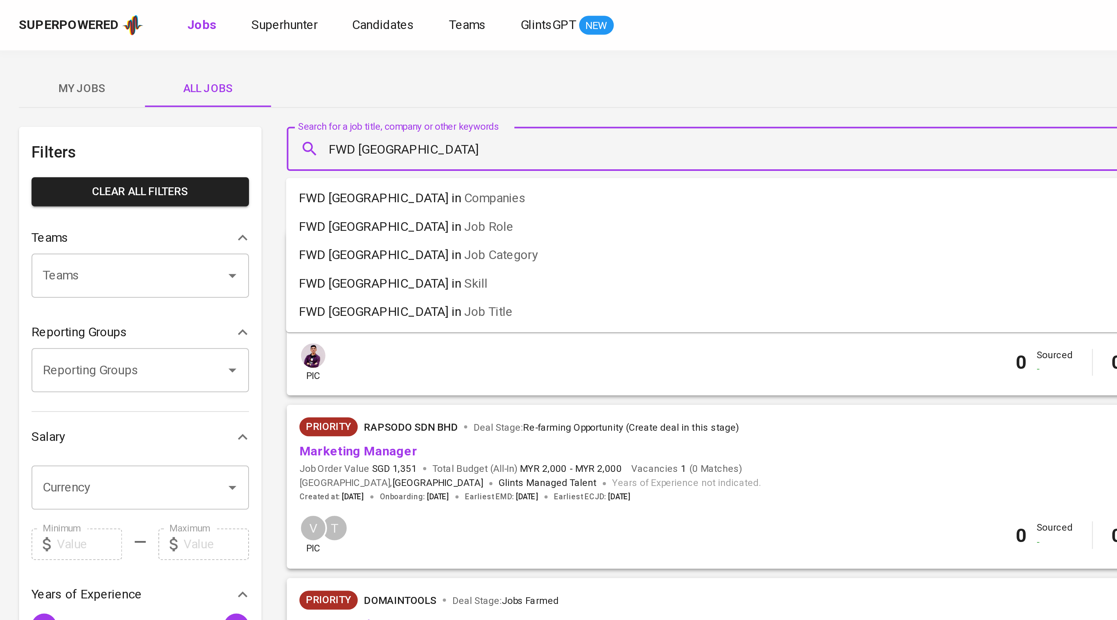
type input "FWD Singapore"
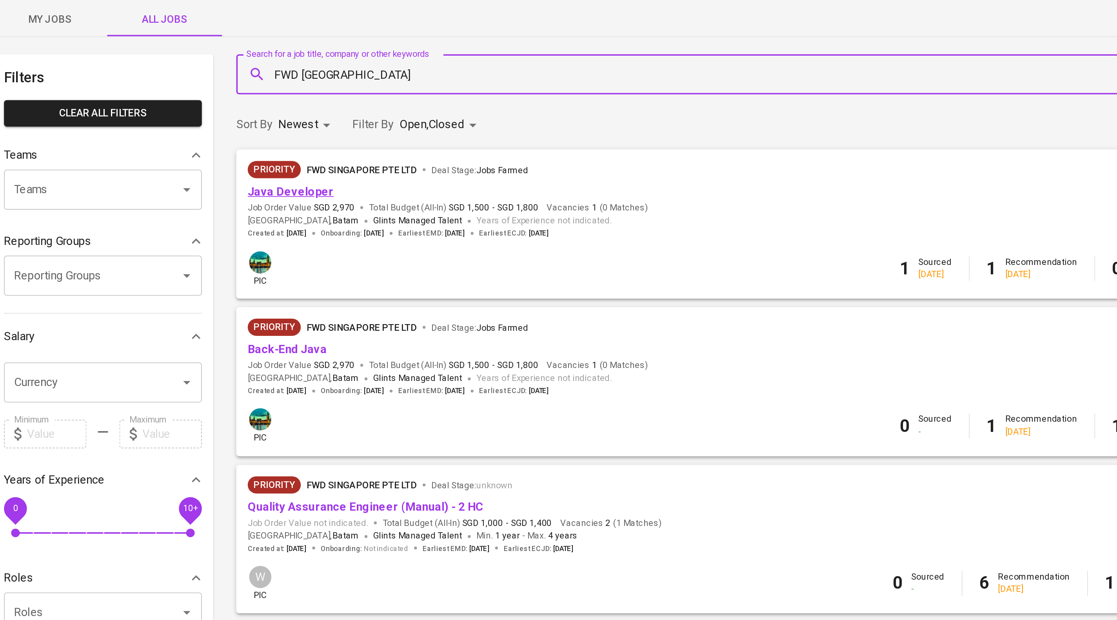
click at [189, 142] on link "Java Developer" at bounding box center [172, 137] width 47 height 7
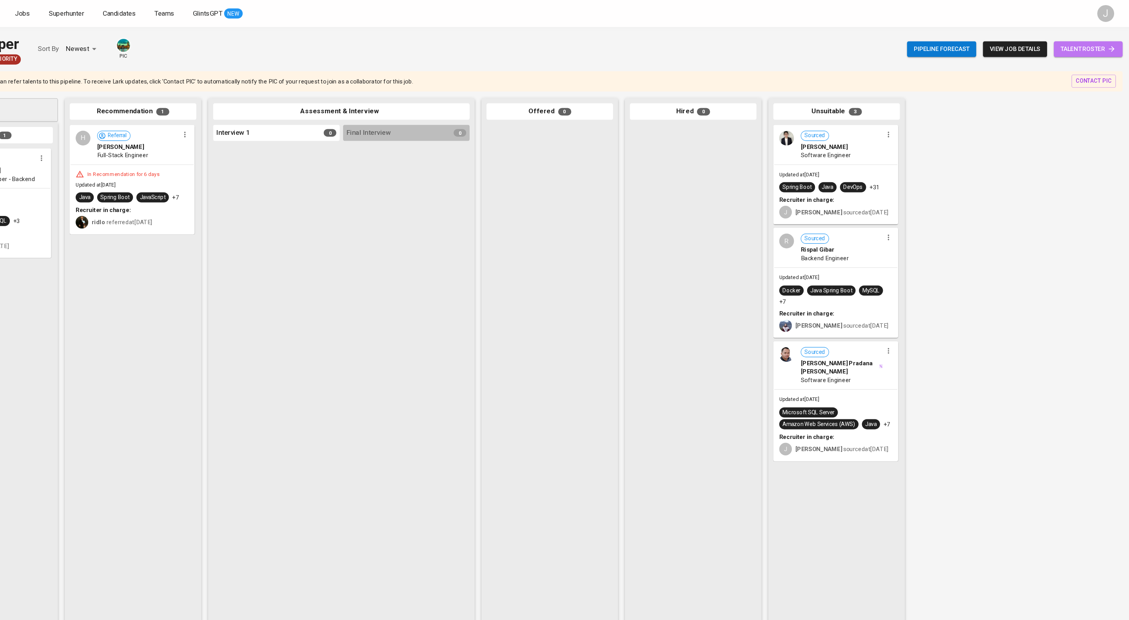
click at [1096, 49] on span "talent roster" at bounding box center [1090, 46] width 51 height 10
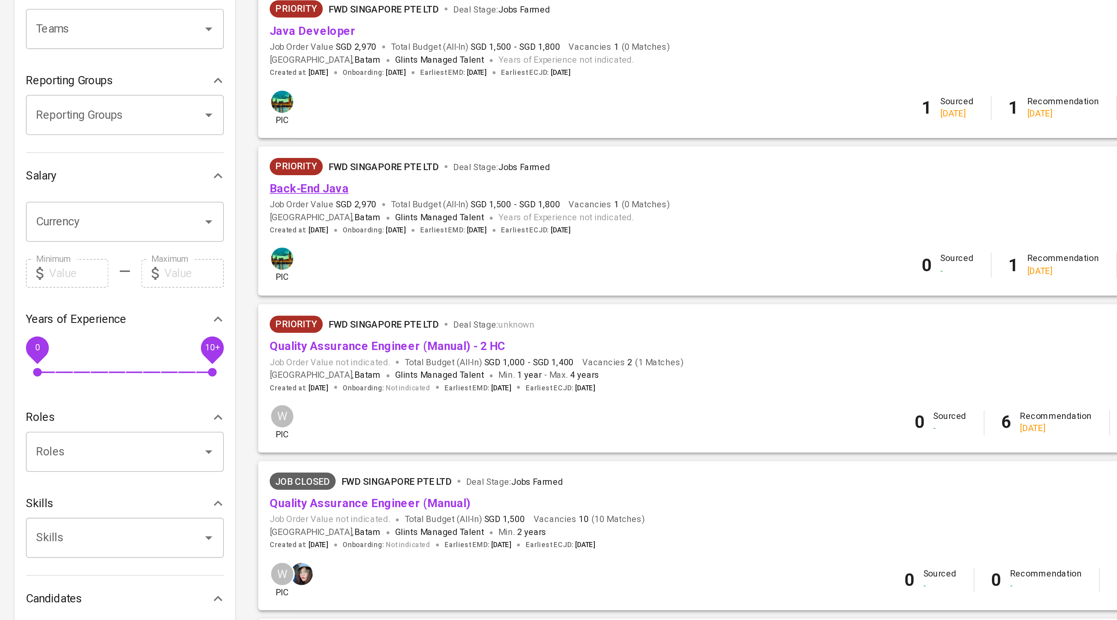
click at [171, 228] on link "Back-End Java" at bounding box center [170, 224] width 43 height 7
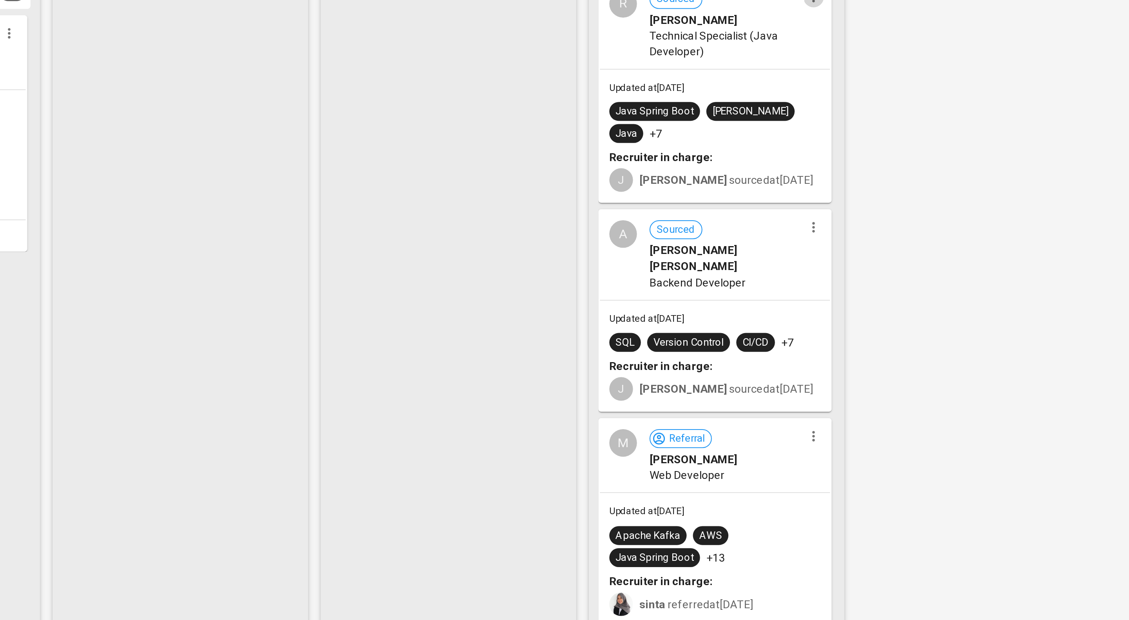
click at [905, 129] on icon "button" at bounding box center [905, 125] width 8 height 8
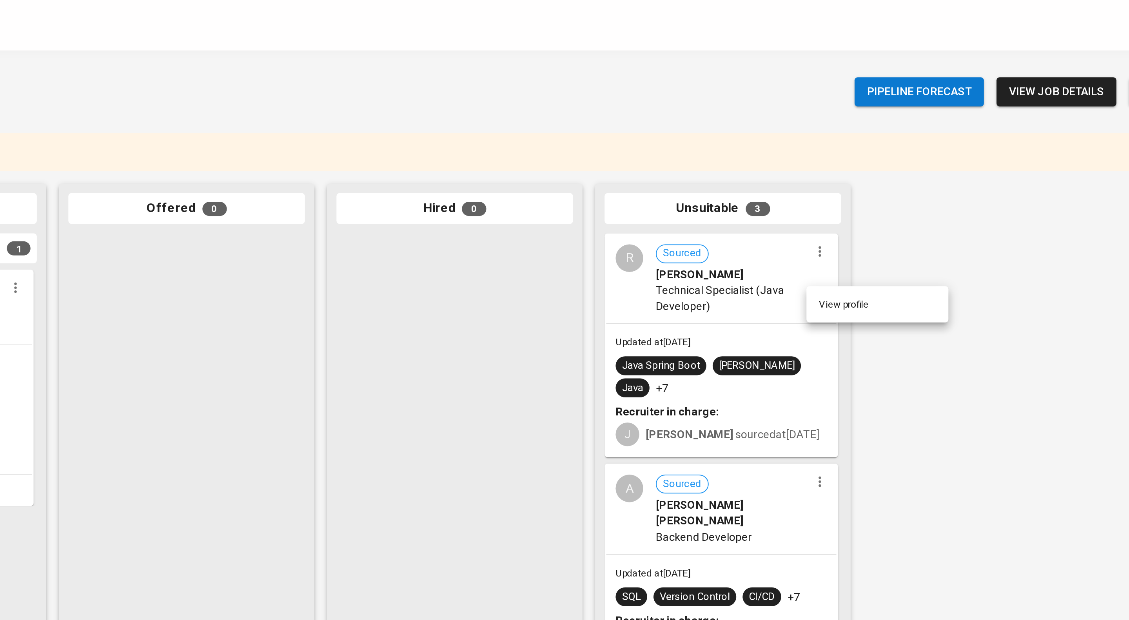
click at [923, 152] on li "View profile" at bounding box center [934, 151] width 71 height 12
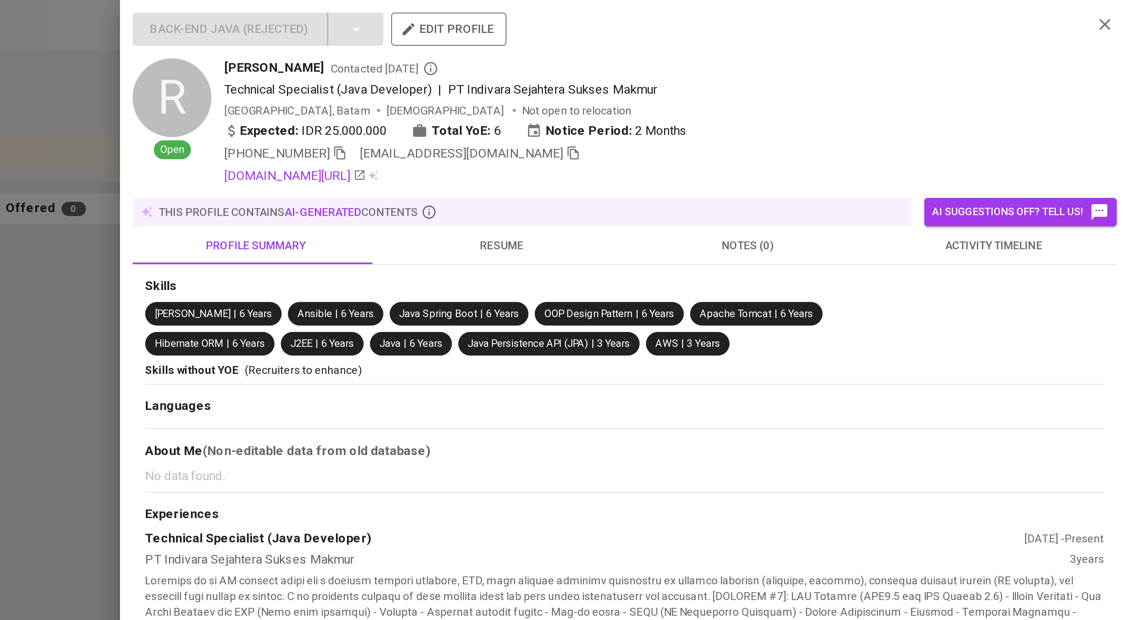
click at [607, 107] on div at bounding box center [564, 310] width 1129 height 620
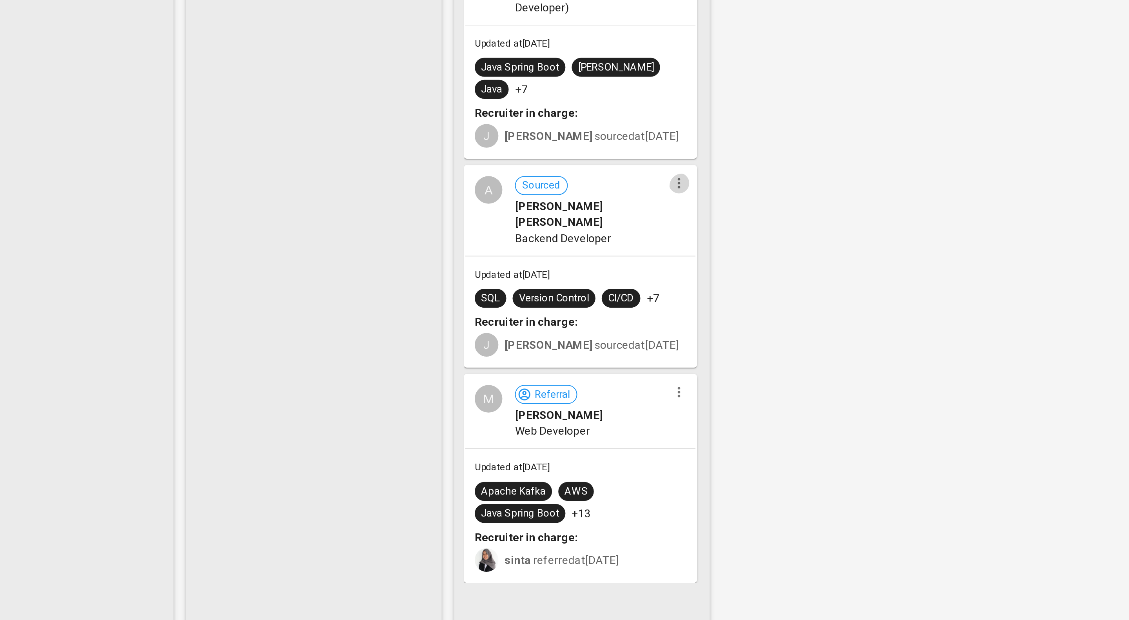
click at [904, 244] on icon "button" at bounding box center [905, 240] width 8 height 8
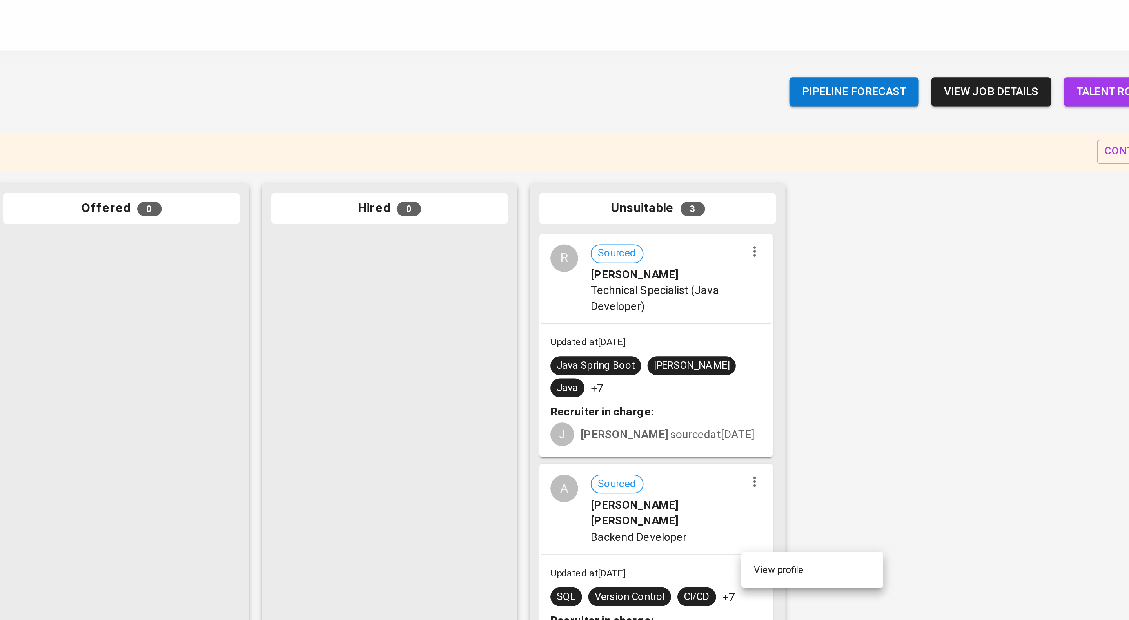
click at [931, 281] on li "View profile" at bounding box center [934, 284] width 71 height 12
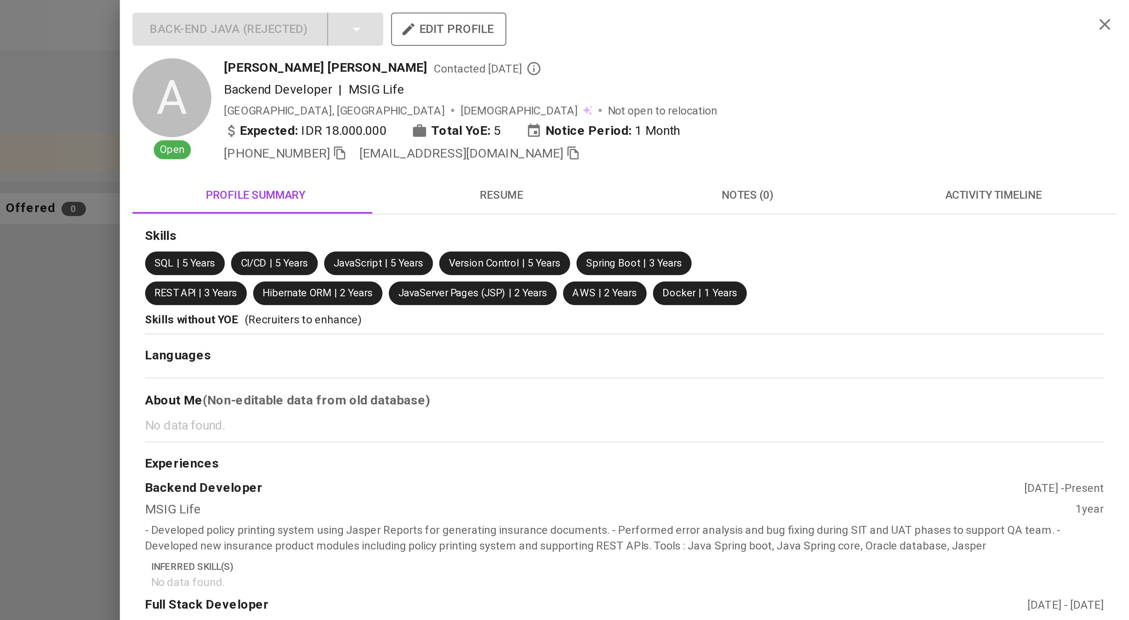
click at [568, 84] on div at bounding box center [564, 310] width 1129 height 620
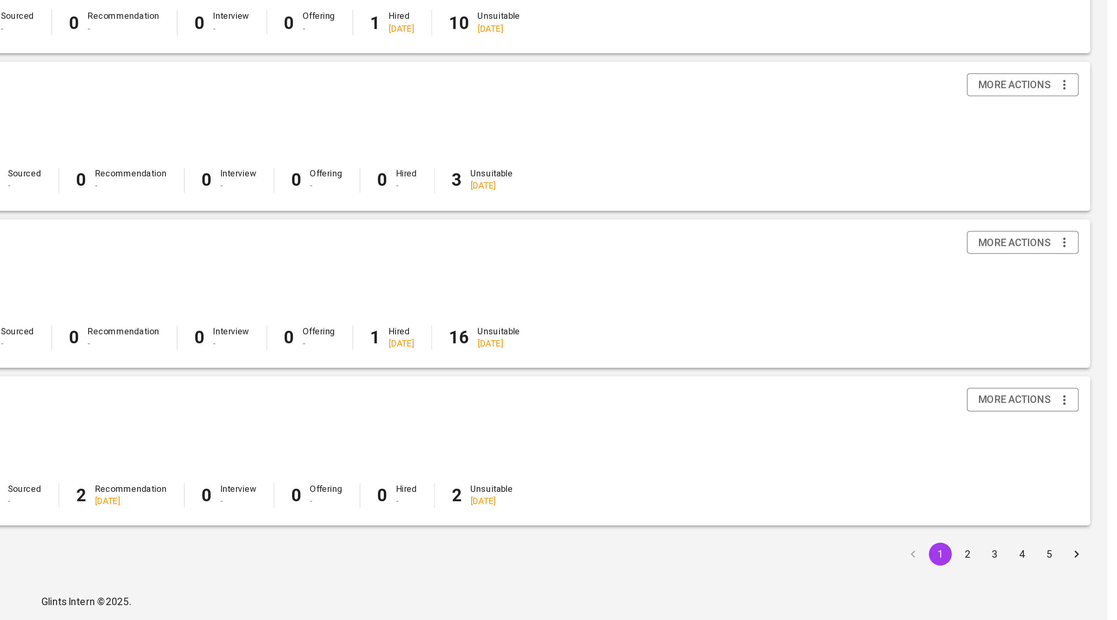
scroll to position [531, 0]
click at [1044, 578] on button "2" at bounding box center [1040, 584] width 13 height 13
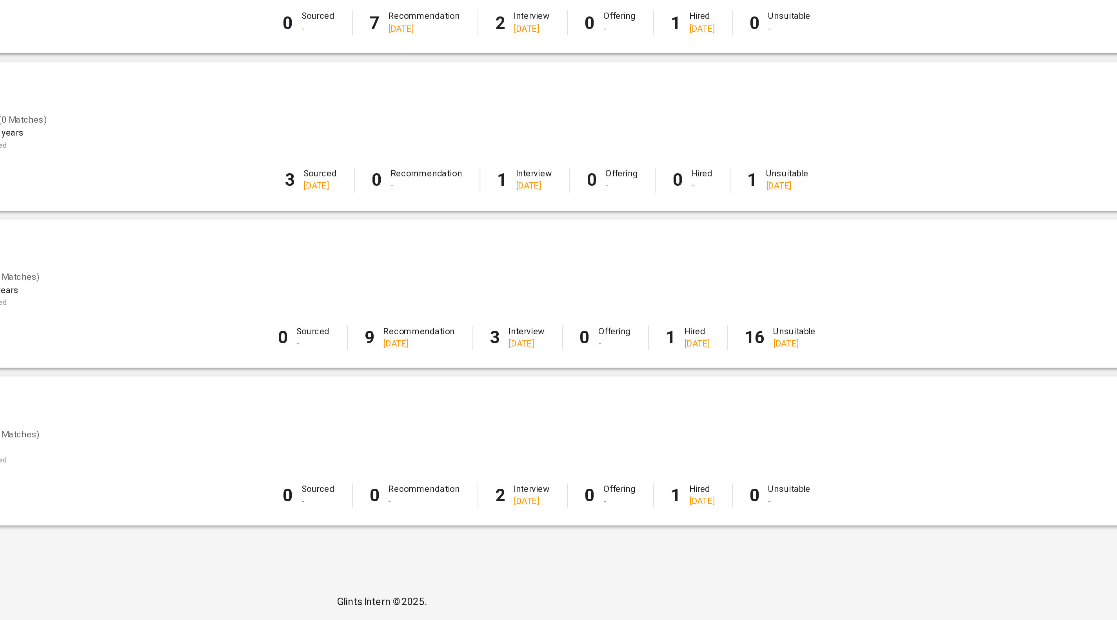
scroll to position [531, 0]
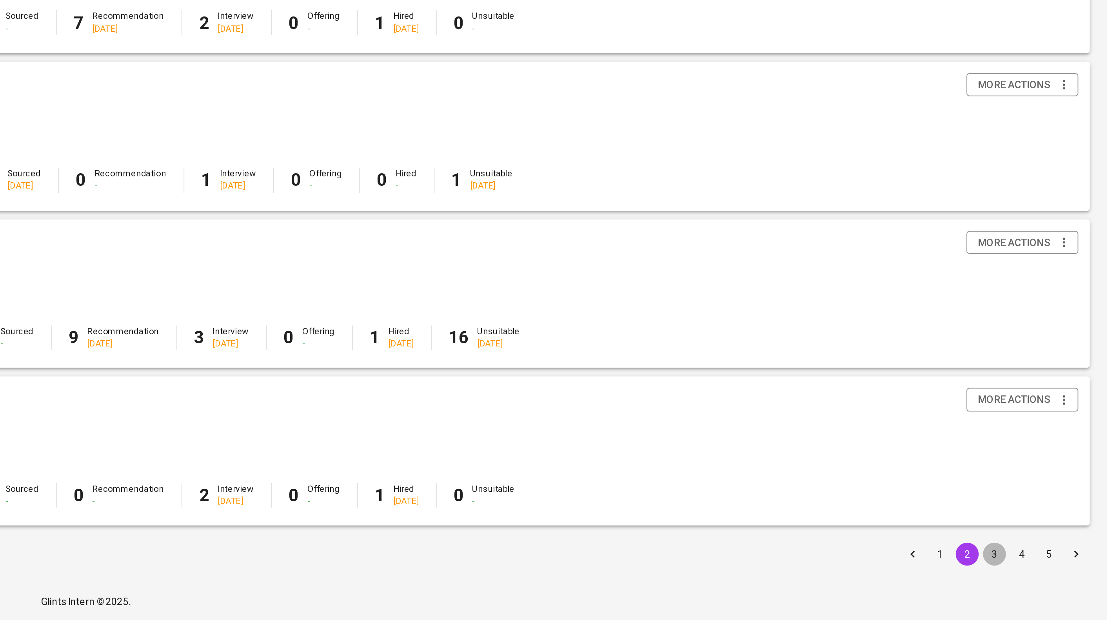
click at [1054, 581] on button "3" at bounding box center [1055, 584] width 13 height 13
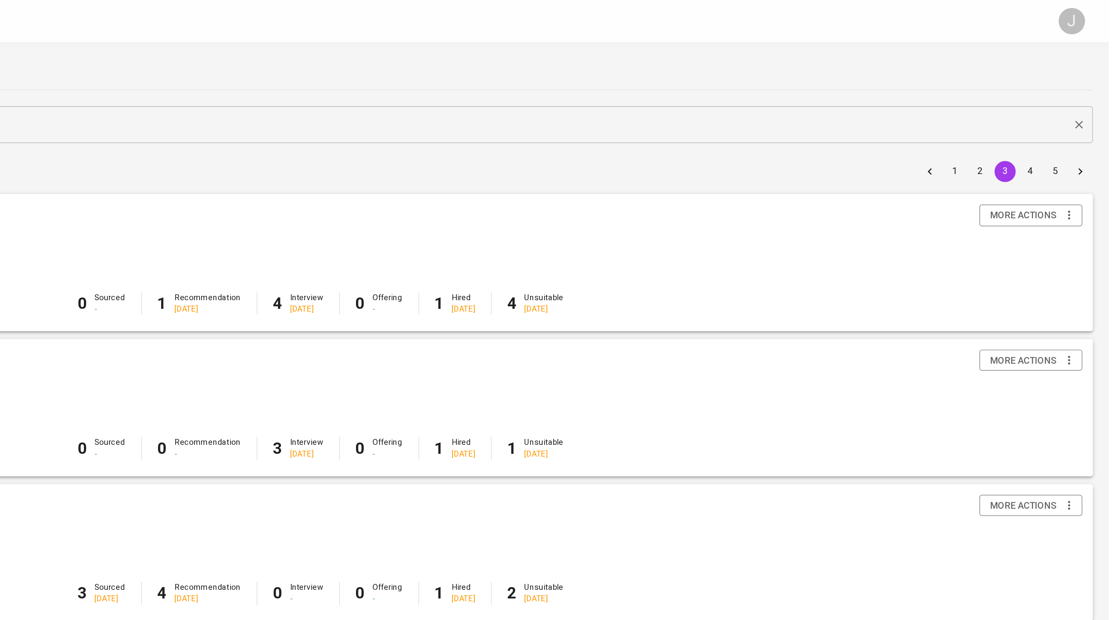
click at [1025, 102] on button "1" at bounding box center [1025, 102] width 13 height 13
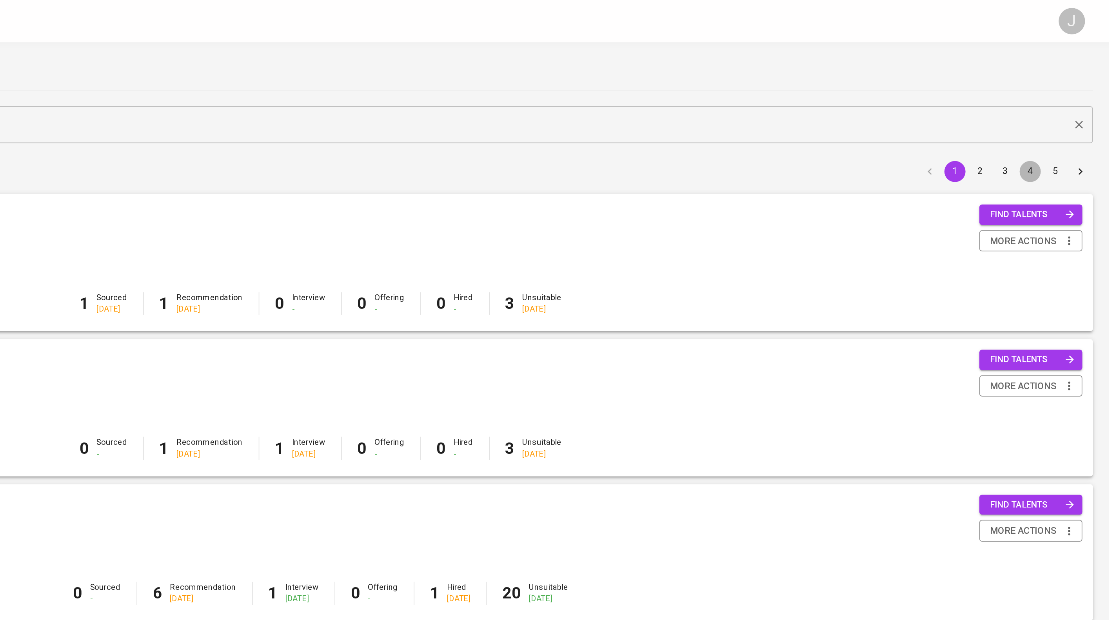
click at [1074, 102] on button "4" at bounding box center [1070, 102] width 13 height 13
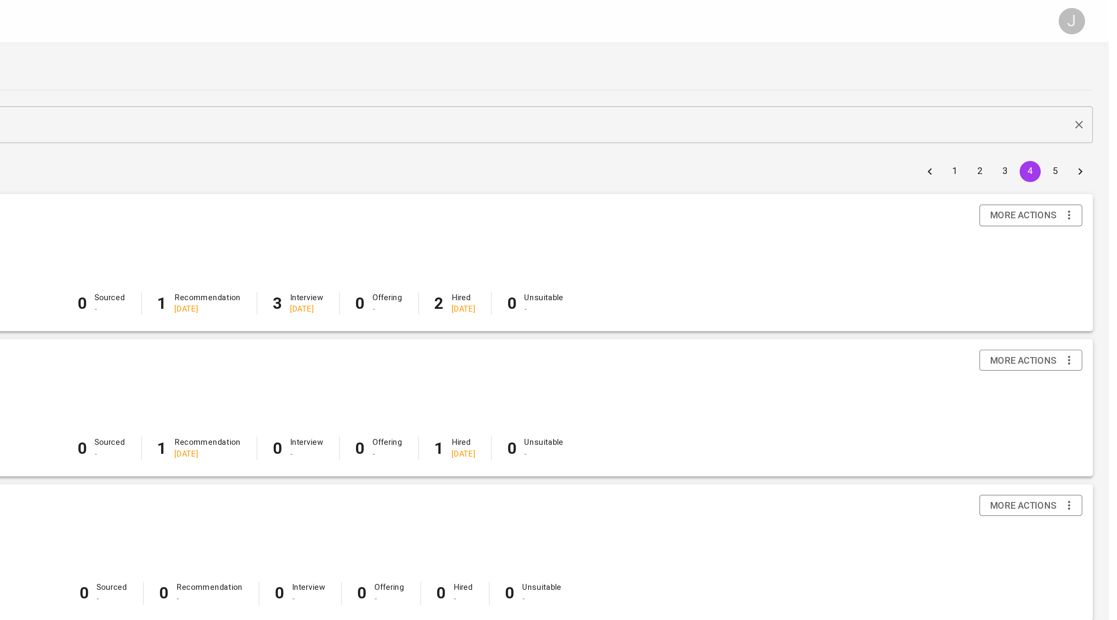
click at [1085, 101] on button "5" at bounding box center [1085, 102] width 13 height 13
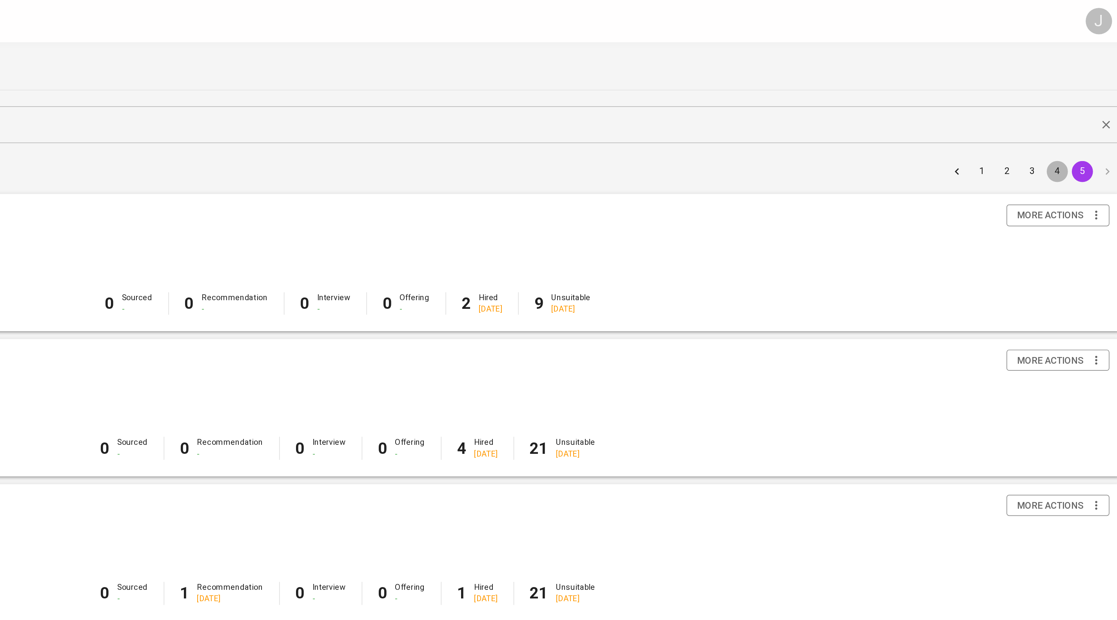
click at [1070, 104] on button "4" at bounding box center [1070, 102] width 13 height 13
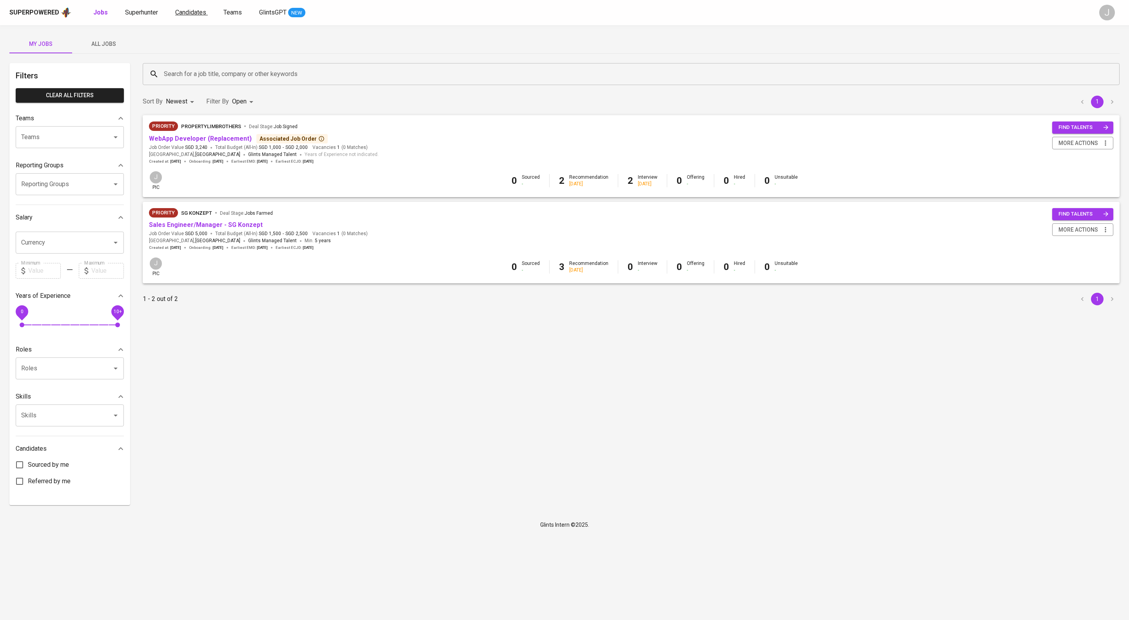
click at [206, 14] on span "Candidates" at bounding box center [190, 12] width 31 height 7
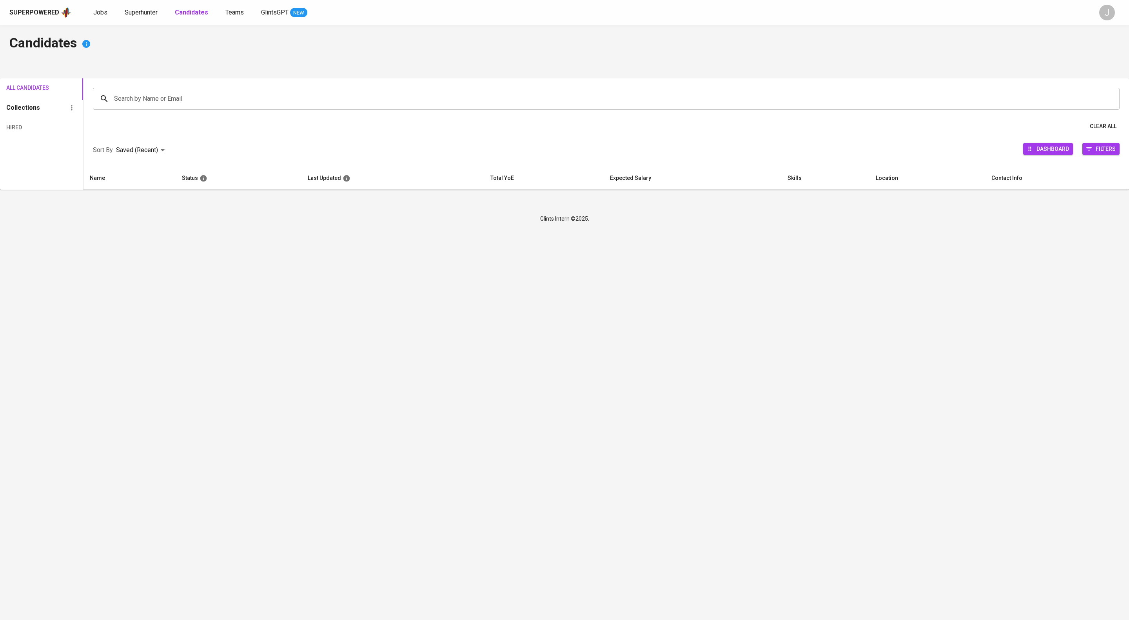
click at [234, 98] on input "Search by Name or Email" at bounding box center [608, 98] width 992 height 15
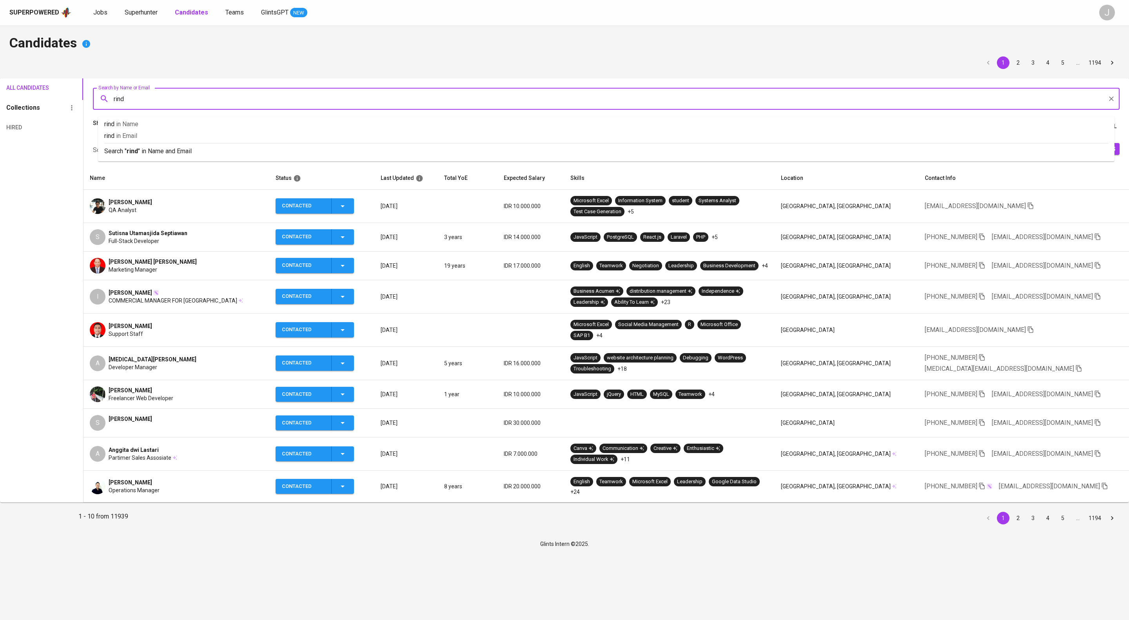
type input "rinda"
click at [219, 156] on p "Search " rinda " in Name and Email" at bounding box center [606, 151] width 1004 height 9
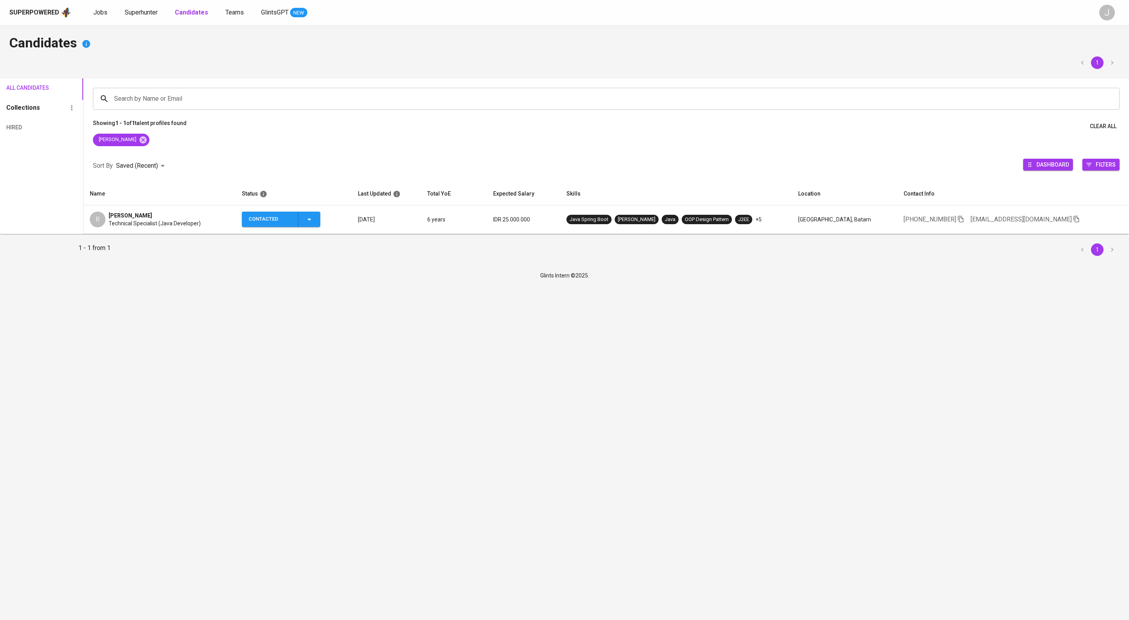
click at [201, 227] on span "Technical Specialist (Java Developer)" at bounding box center [155, 224] width 92 height 8
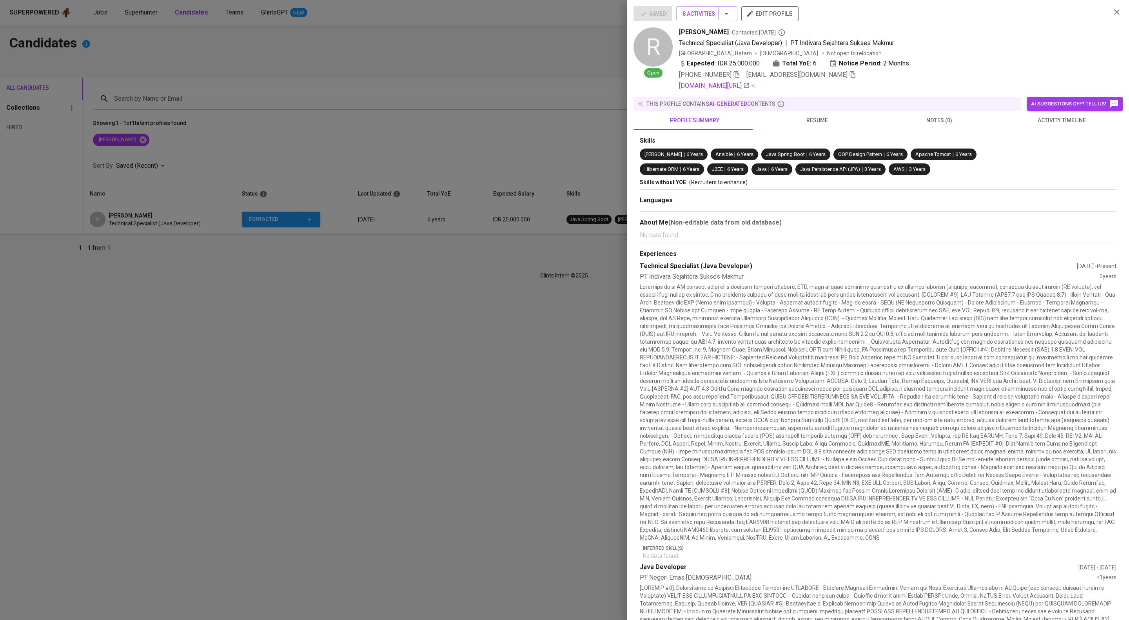
click at [1045, 125] on span "activity timeline" at bounding box center [1061, 121] width 113 height 10
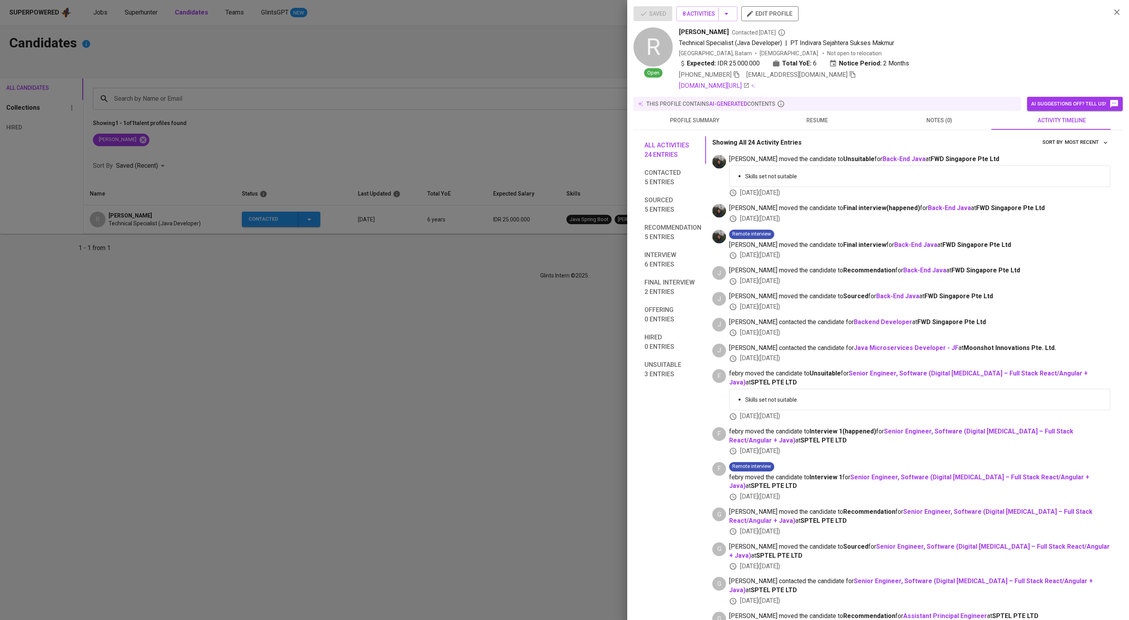
click at [588, 157] on div at bounding box center [564, 310] width 1129 height 620
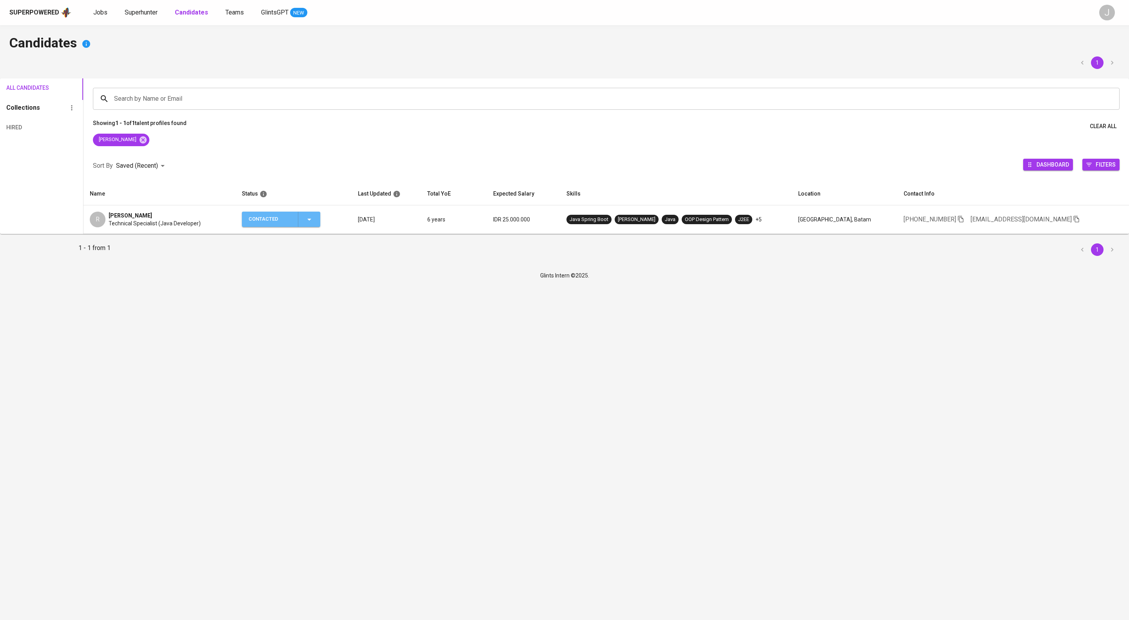
click at [314, 224] on icon "button" at bounding box center [309, 219] width 9 height 9
click at [345, 302] on li "Contacted for another job" at bounding box center [317, 295] width 88 height 14
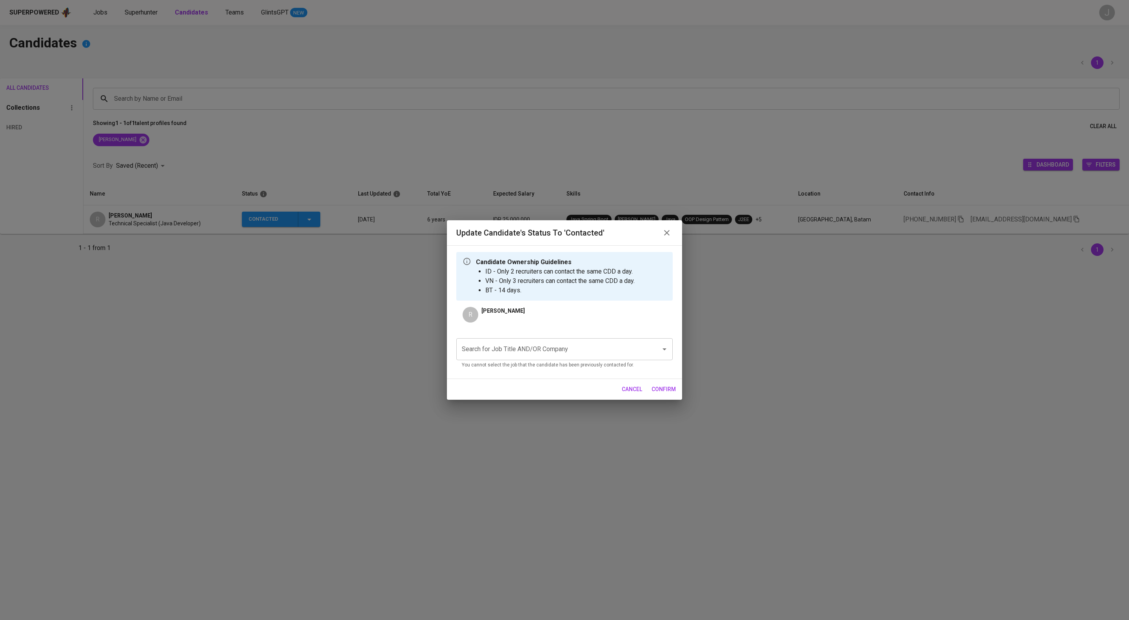
click at [524, 357] on input "Search for Job Title AND/OR Company" at bounding box center [553, 349] width 187 height 15
click at [581, 383] on li "Application Support (PT AIA FINANCIAL)" at bounding box center [564, 384] width 216 height 14
type input "A"
click at [668, 394] on span "confirm" at bounding box center [664, 390] width 24 height 10
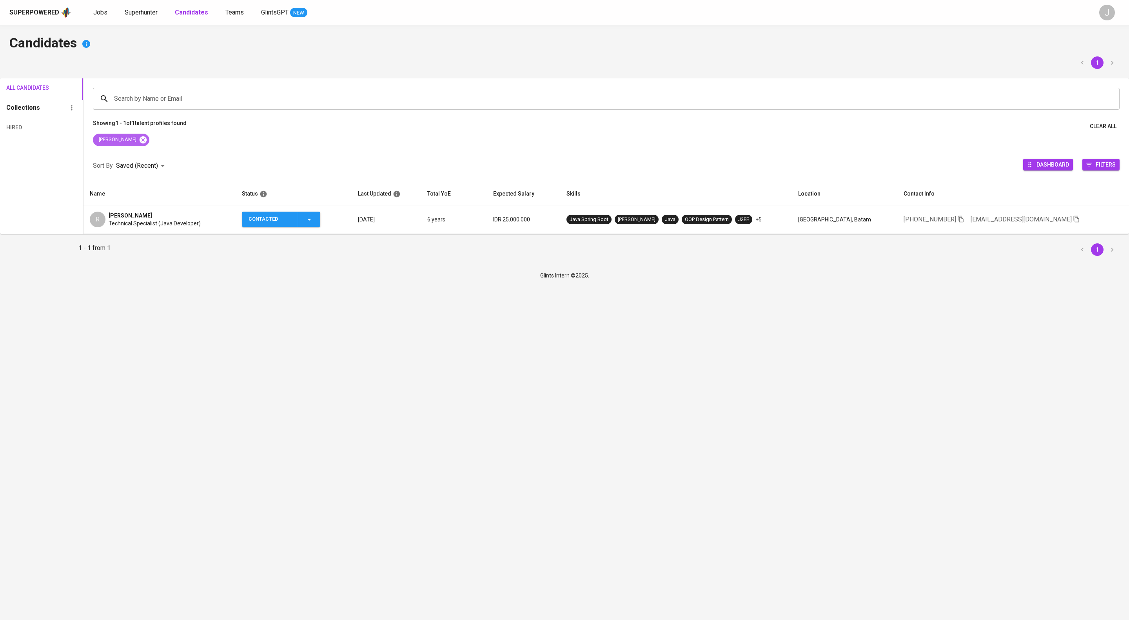
click at [139, 144] on icon at bounding box center [143, 140] width 9 height 9
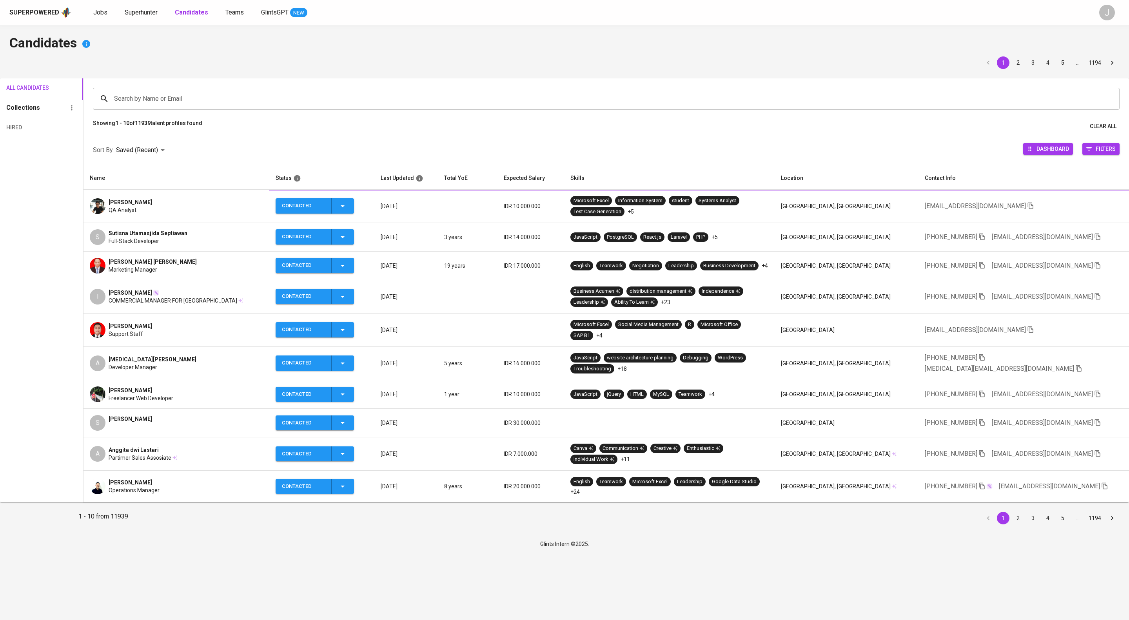
click at [190, 99] on input "Search by Name or Email" at bounding box center [608, 98] width 992 height 15
type input "alfi"
click at [198, 153] on p "Search " alfi " in Name and Email" at bounding box center [606, 151] width 1004 height 9
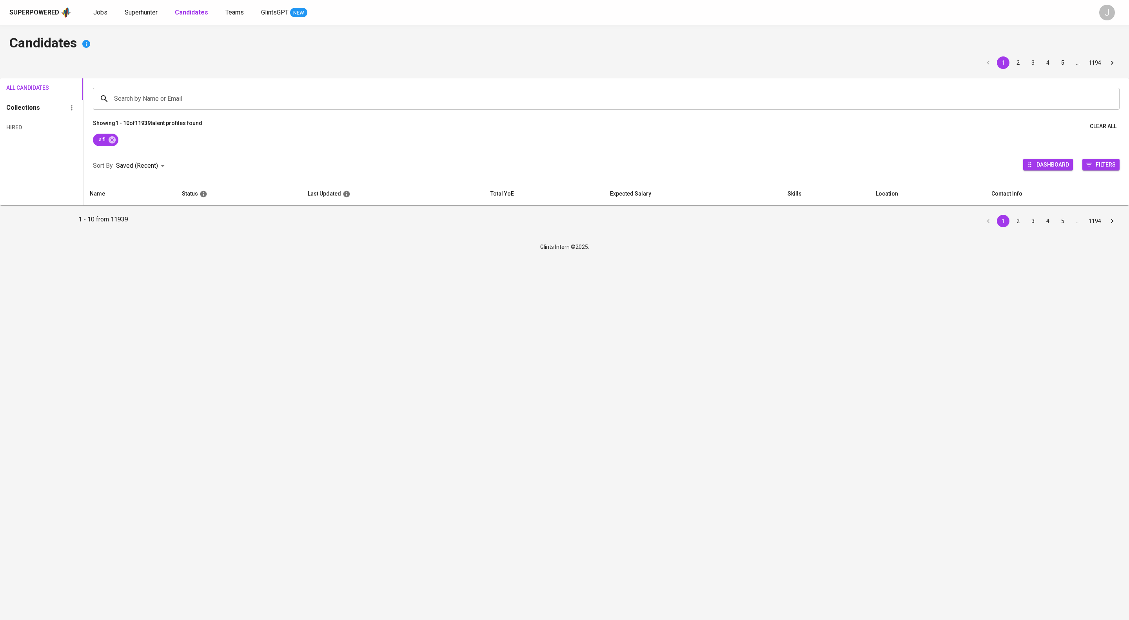
click at [198, 149] on div "alfi" at bounding box center [607, 142] width 1046 height 16
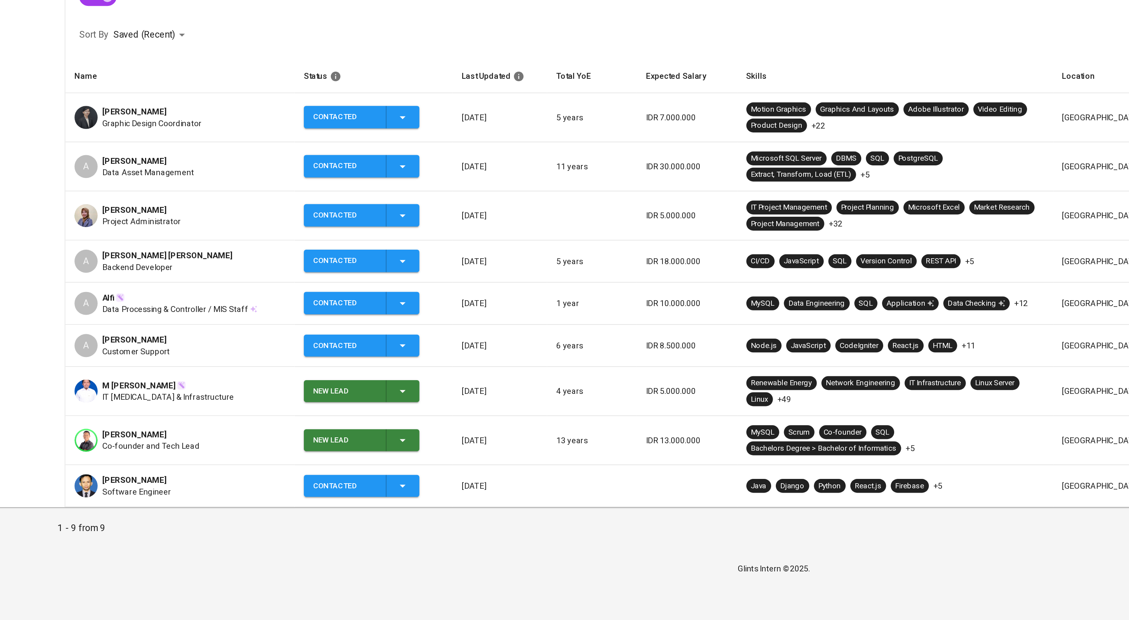
click at [233, 327] on div "A Alfi Alhuzwiri Syam Backend Developer" at bounding box center [161, 320] width 143 height 16
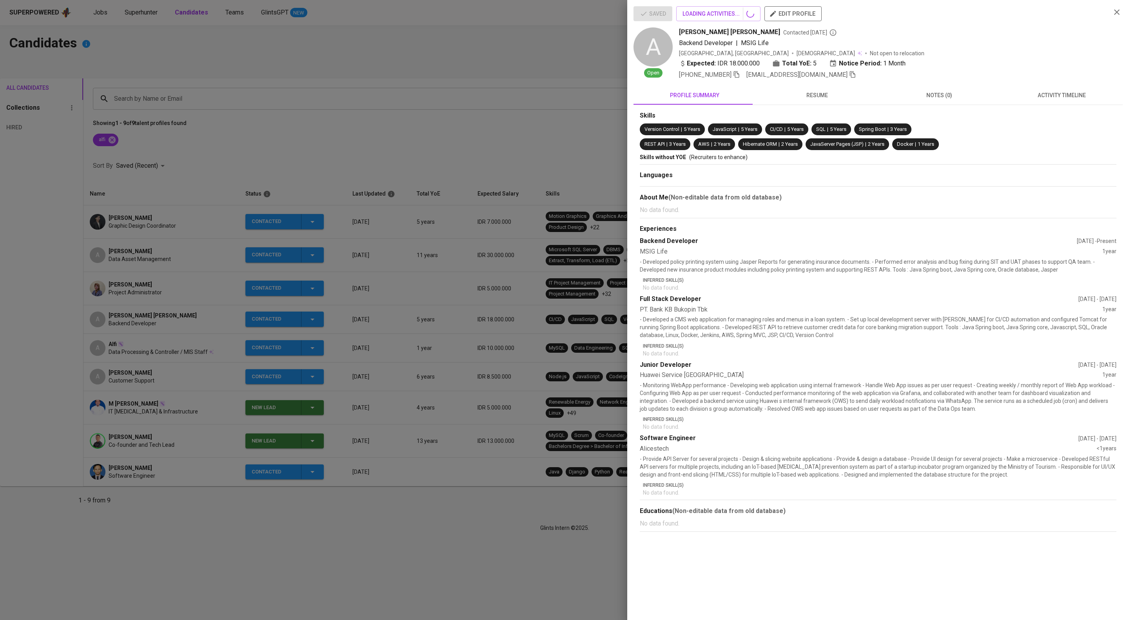
click at [1056, 102] on button "activity timeline" at bounding box center [1062, 95] width 122 height 19
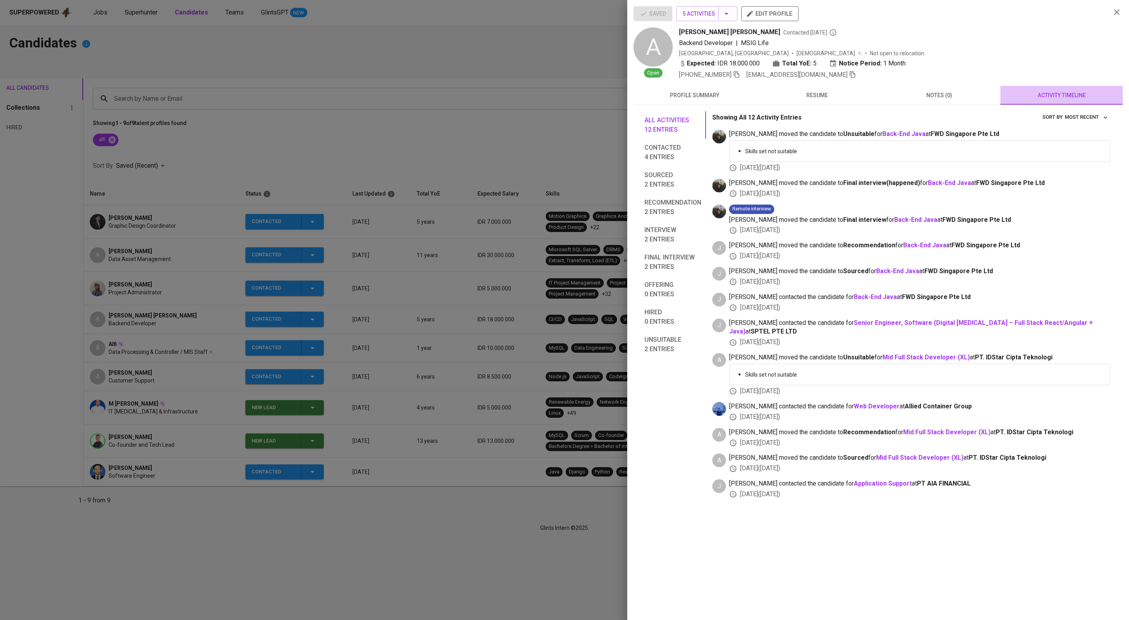
click at [1056, 100] on span "activity timeline" at bounding box center [1061, 96] width 113 height 10
click at [358, 332] on div at bounding box center [564, 310] width 1129 height 620
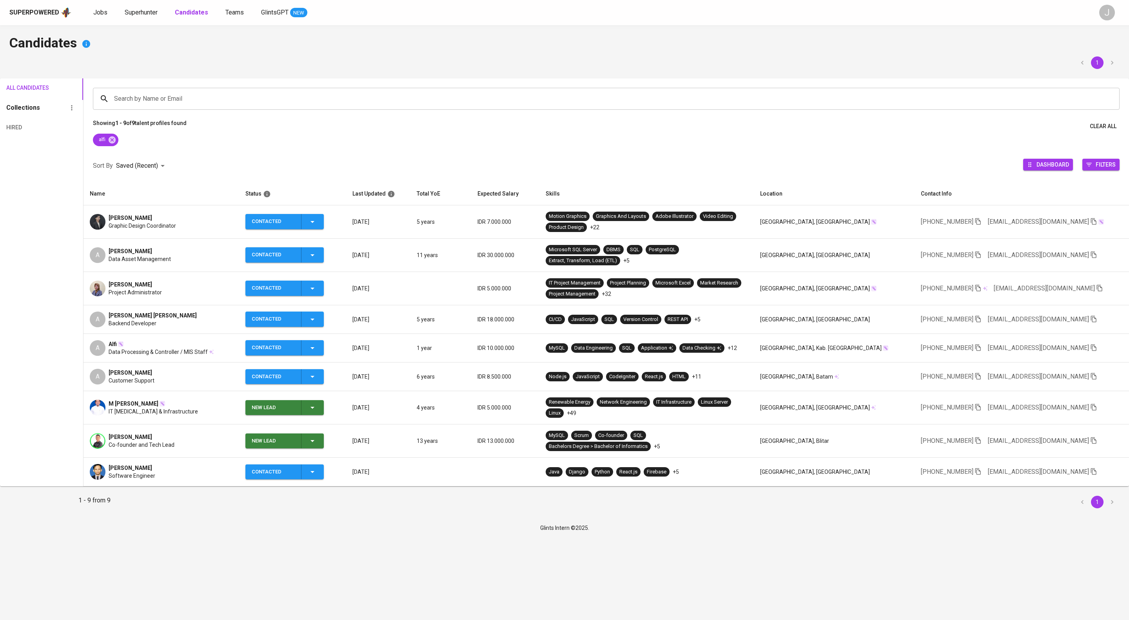
click at [317, 324] on icon "button" at bounding box center [312, 319] width 9 height 9
click at [338, 405] on li "Contacted for another job" at bounding box center [329, 398] width 88 height 14
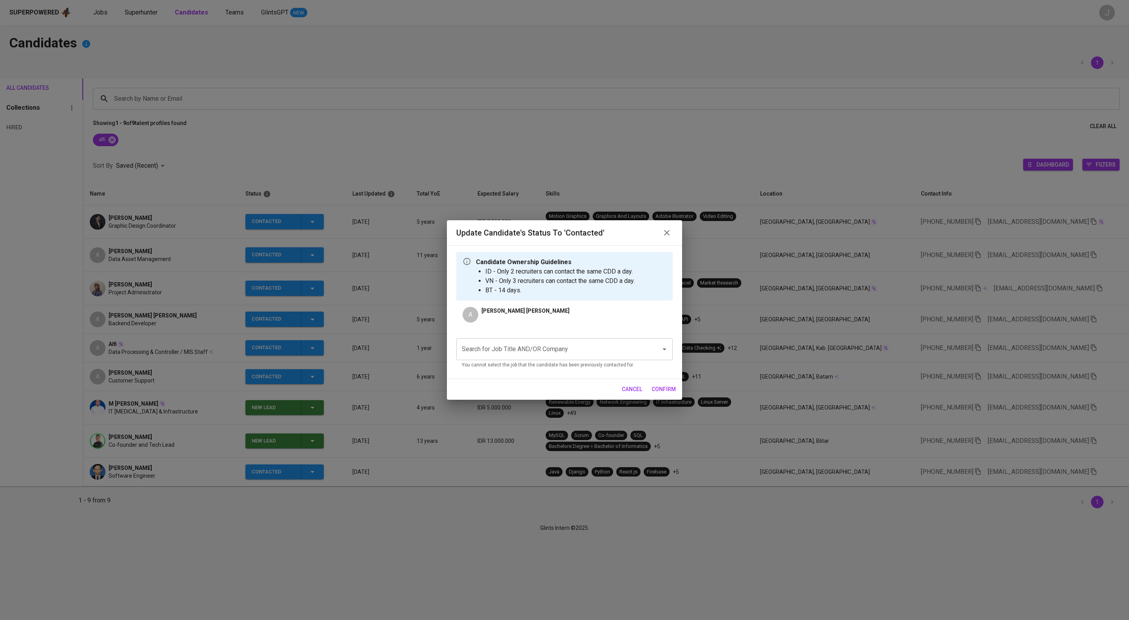
click at [551, 357] on input "Search for Job Title AND/OR Company" at bounding box center [553, 349] width 187 height 15
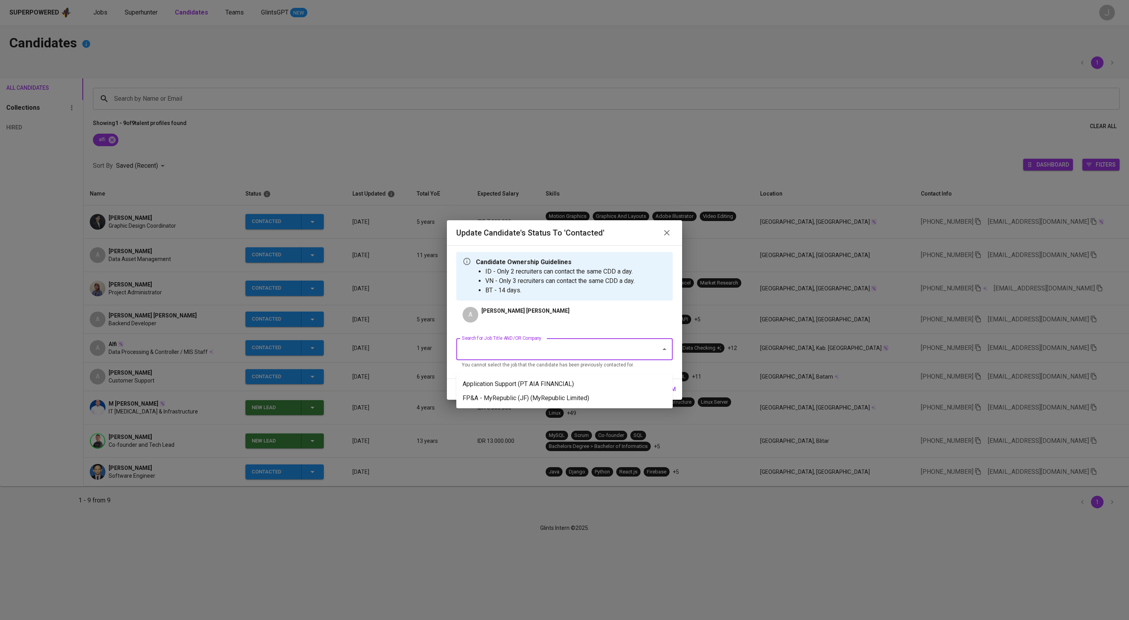
click at [551, 376] on ul "Application Support (PT AIA FINANCIAL) FP&A - MyRepublic (JF) (MyRepublic Limit…" at bounding box center [564, 391] width 216 height 35
click at [551, 380] on li "Application Support (PT AIA FINANCIAL)" at bounding box center [564, 384] width 216 height 14
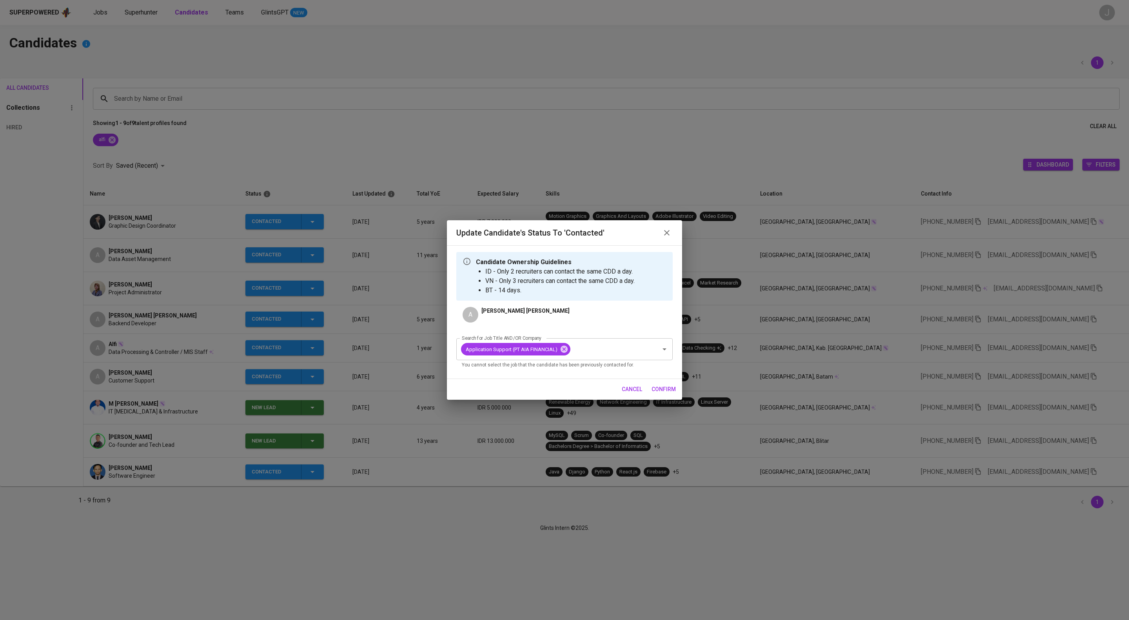
click at [652, 394] on span "confirm" at bounding box center [664, 390] width 24 height 10
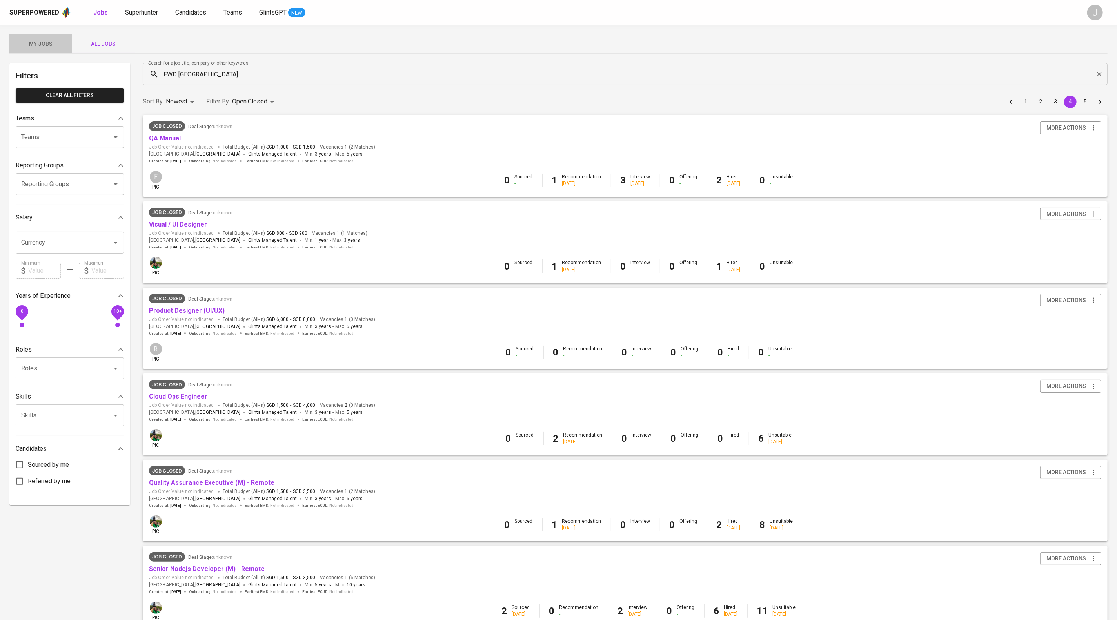
click at [27, 43] on span "My Jobs" at bounding box center [40, 44] width 53 height 10
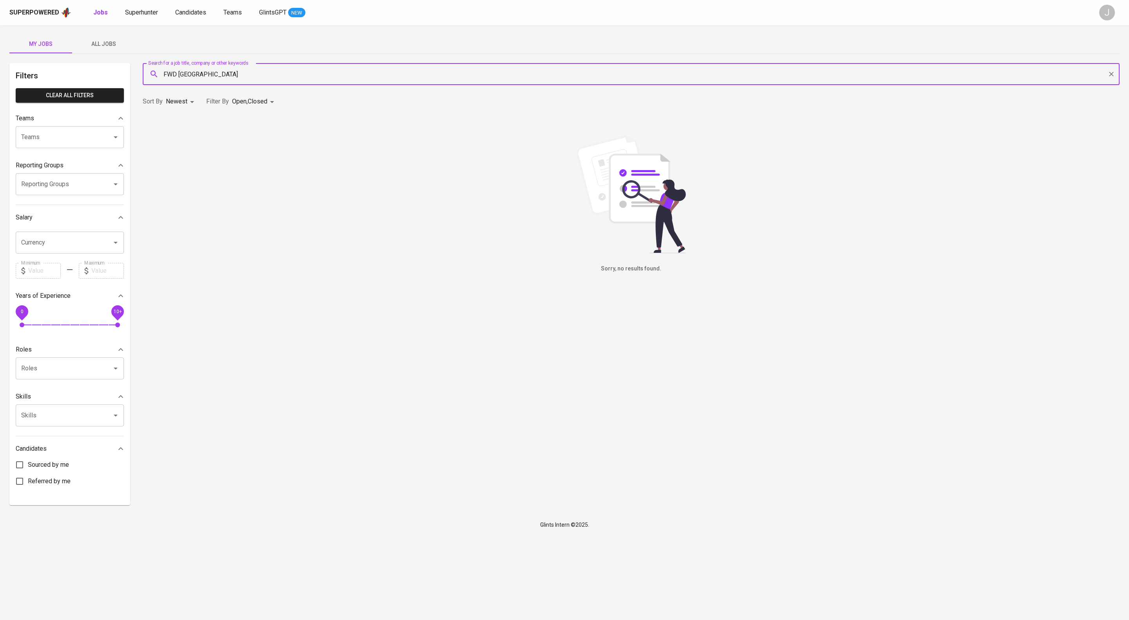
drag, startPoint x: 236, startPoint y: 67, endPoint x: 134, endPoint y: 84, distance: 103.1
click at [134, 84] on div "Filters Clear All filters Teams Teams Teams Reporting Groups Reporting Groups R…" at bounding box center [564, 284] width 1110 height 442
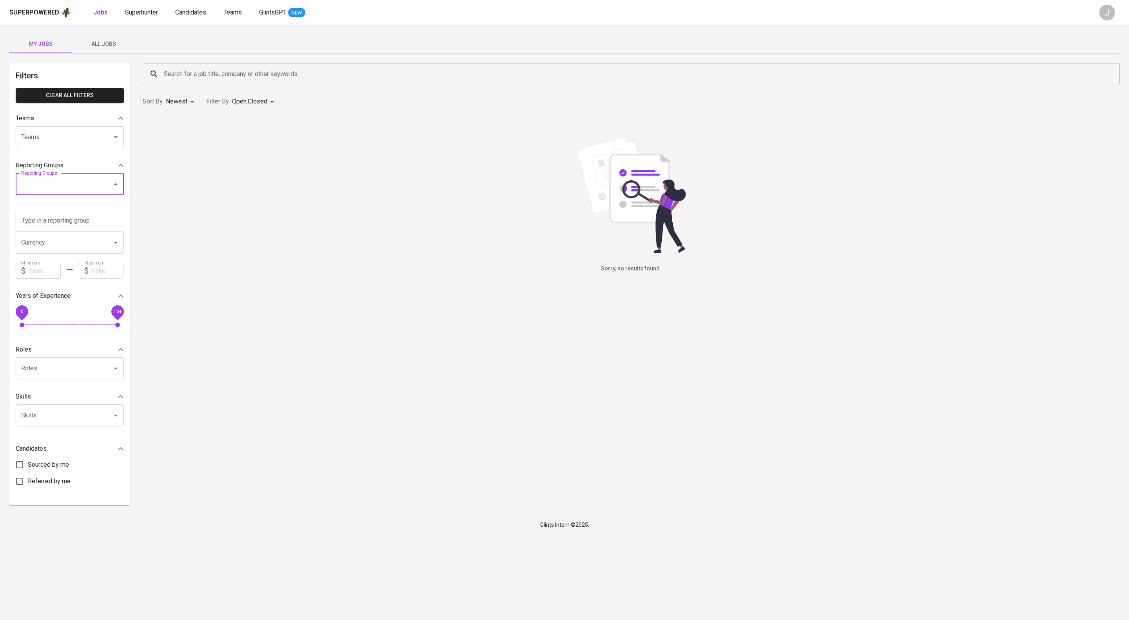
click at [33, 192] on input "Reporting Groups" at bounding box center [58, 184] width 79 height 15
type input "bandi"
click at [53, 218] on li "[TEAM] BT Team Babeh - Bandi" at bounding box center [70, 221] width 108 height 14
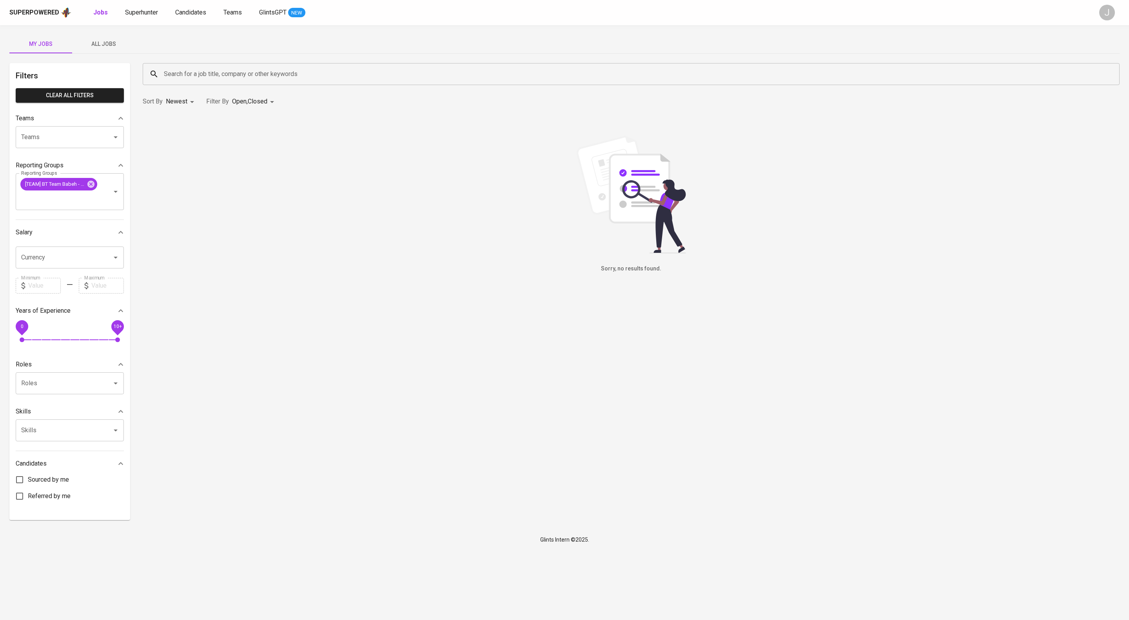
click at [105, 39] on span "All Jobs" at bounding box center [103, 44] width 53 height 10
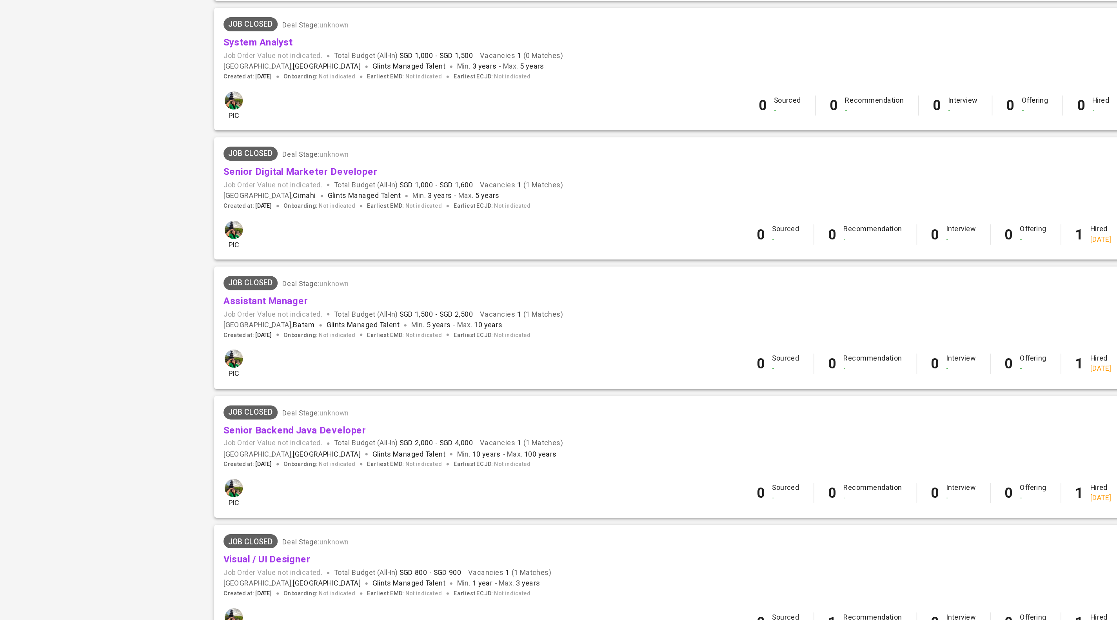
scroll to position [531, 0]
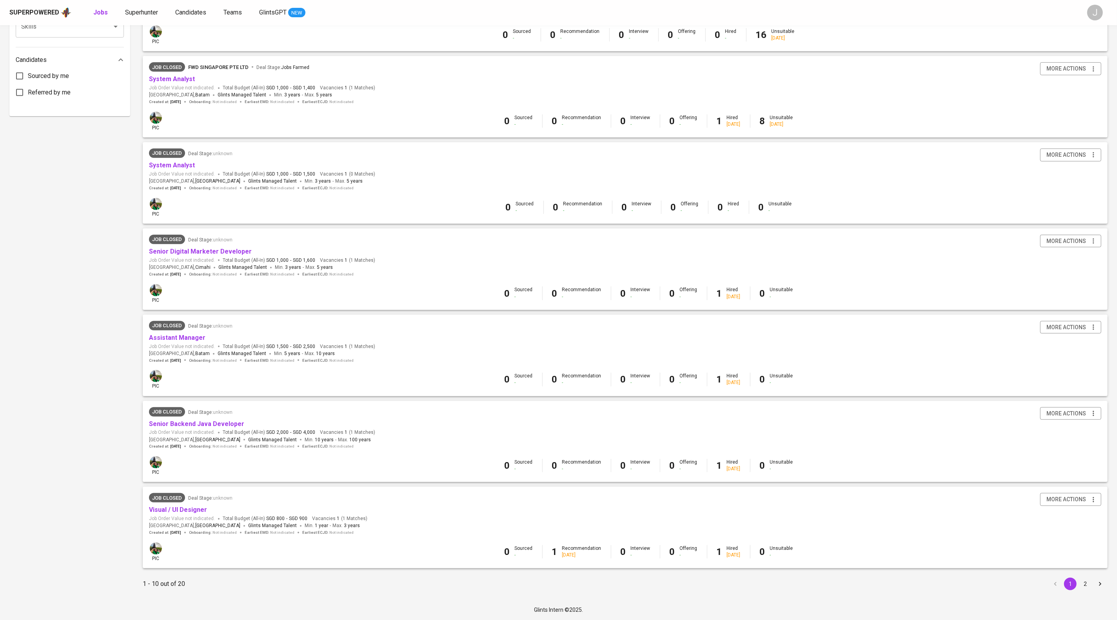
click at [1086, 582] on button "2" at bounding box center [1085, 584] width 13 height 13
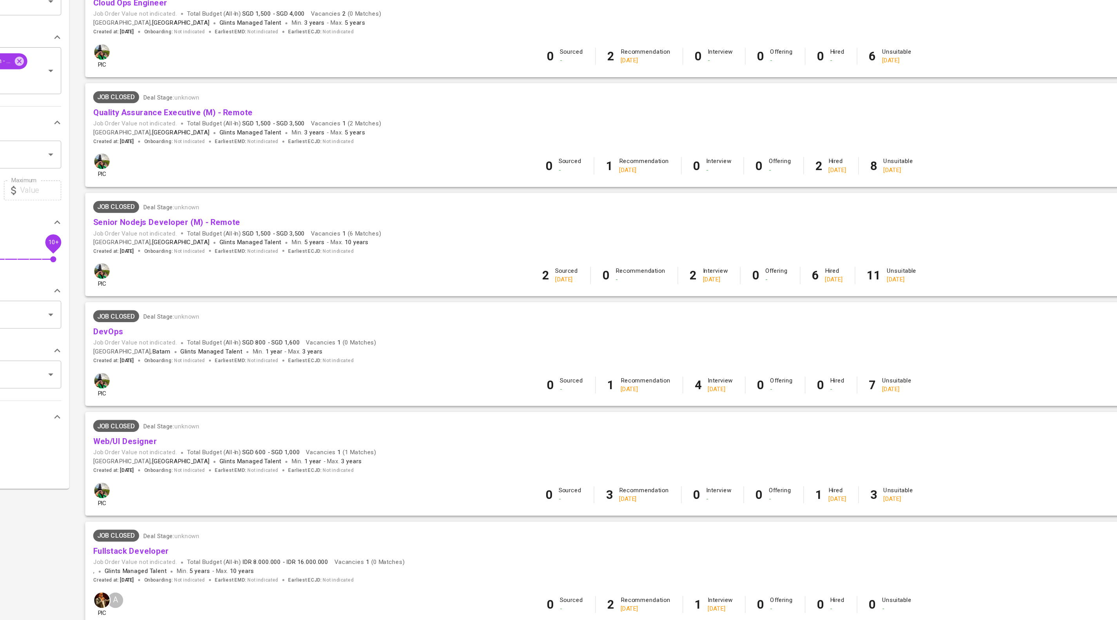
scroll to position [7, 0]
